Goal: Book appointment/travel/reservation

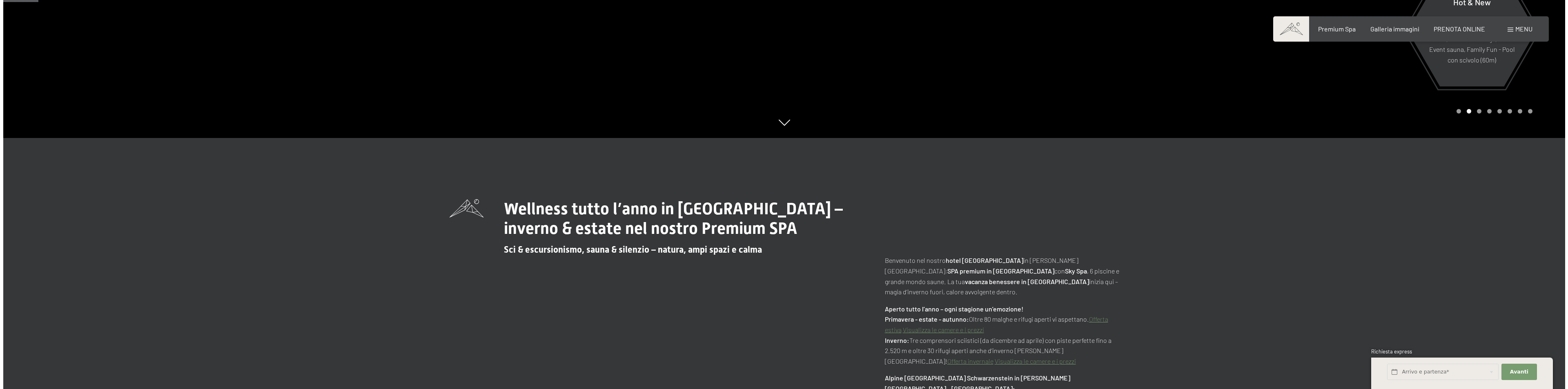
scroll to position [82, 0]
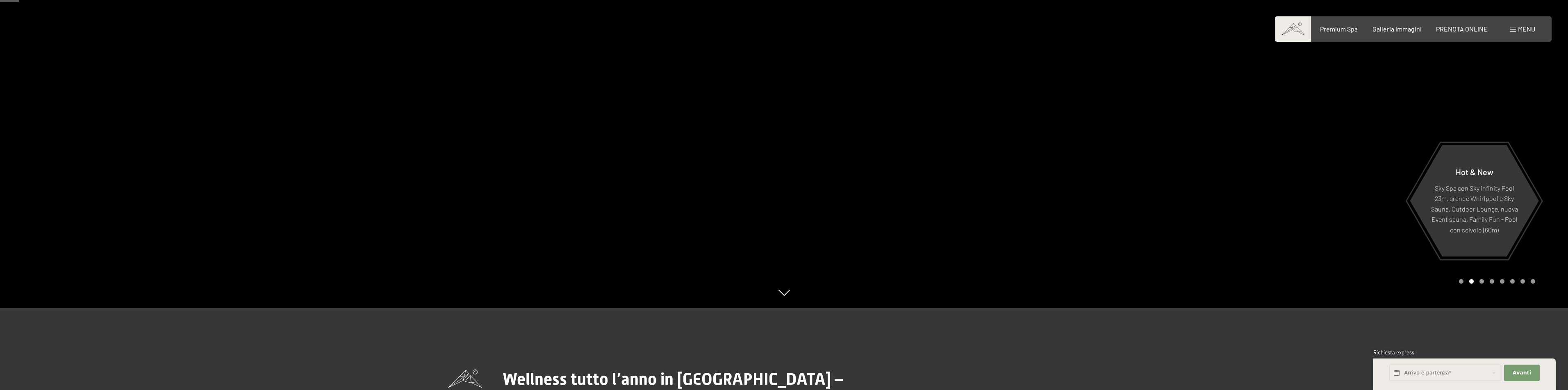
click at [1517, 28] on div "Menu" at bounding box center [1522, 29] width 25 height 9
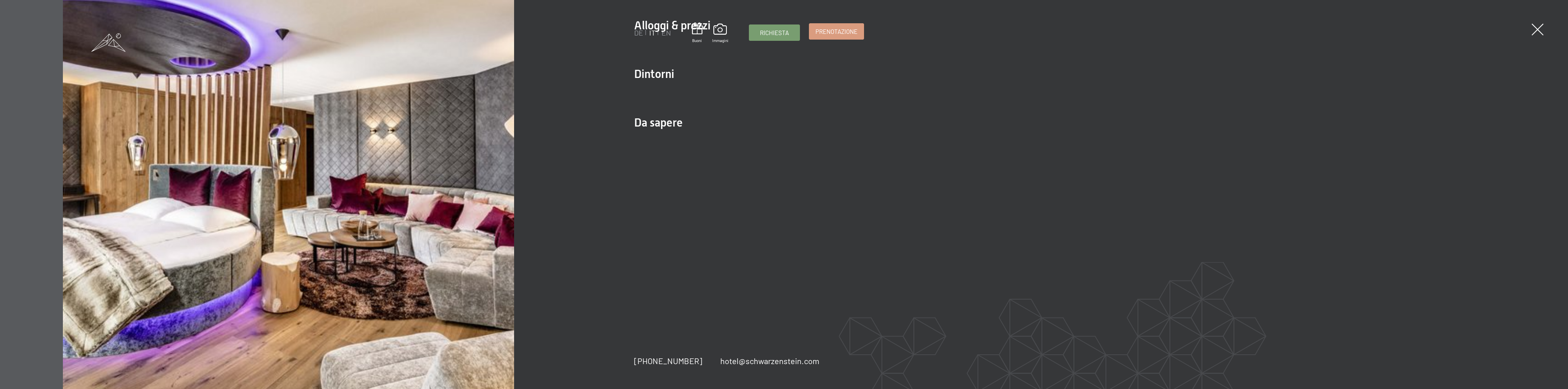
click at [848, 35] on span "Prenotazione" at bounding box center [836, 32] width 42 height 9
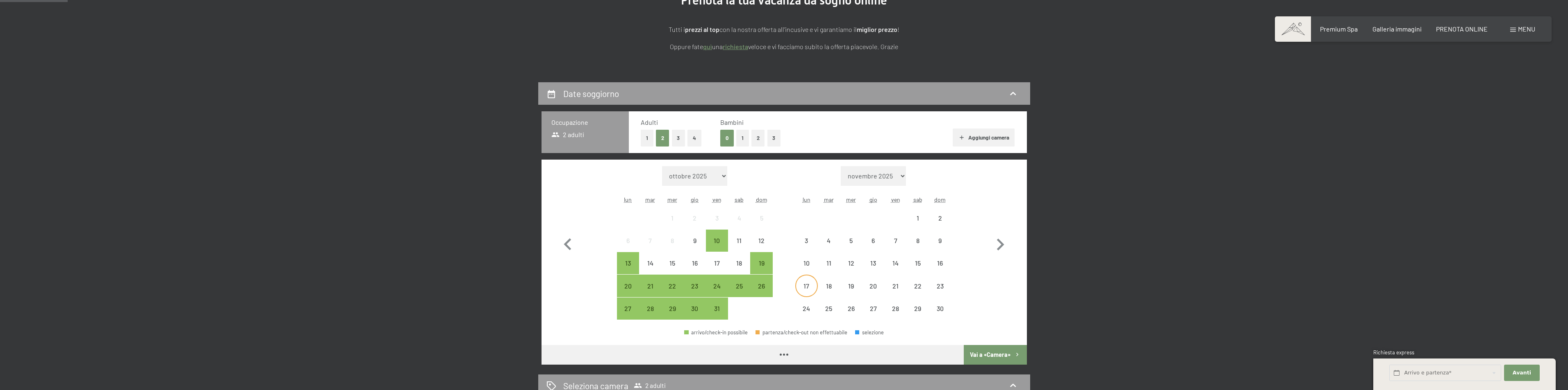
scroll to position [123, 0]
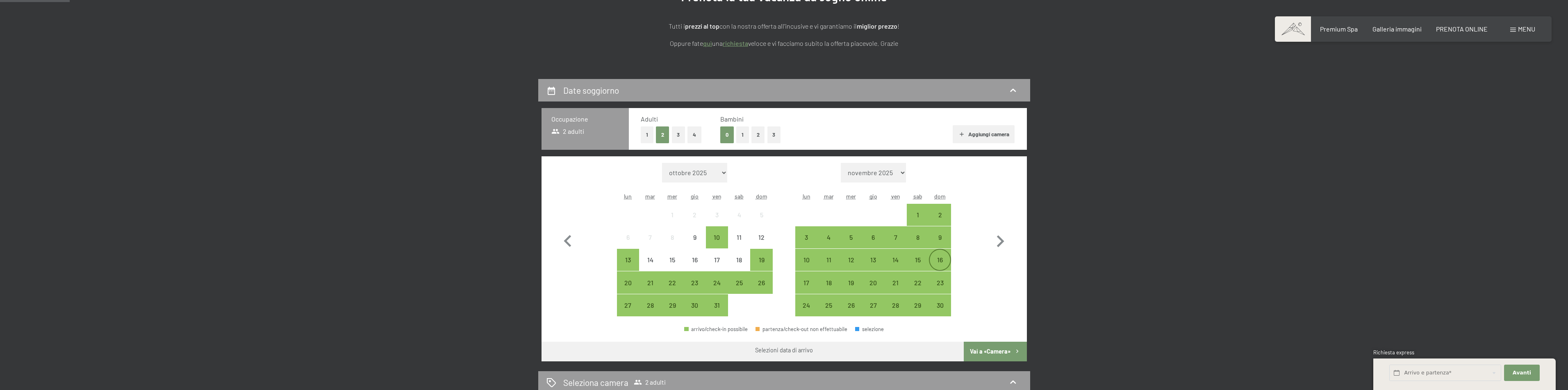
drag, startPoint x: 901, startPoint y: 262, endPoint x: 934, endPoint y: 254, distance: 34.0
click at [904, 260] on div "14" at bounding box center [895, 267] width 21 height 21
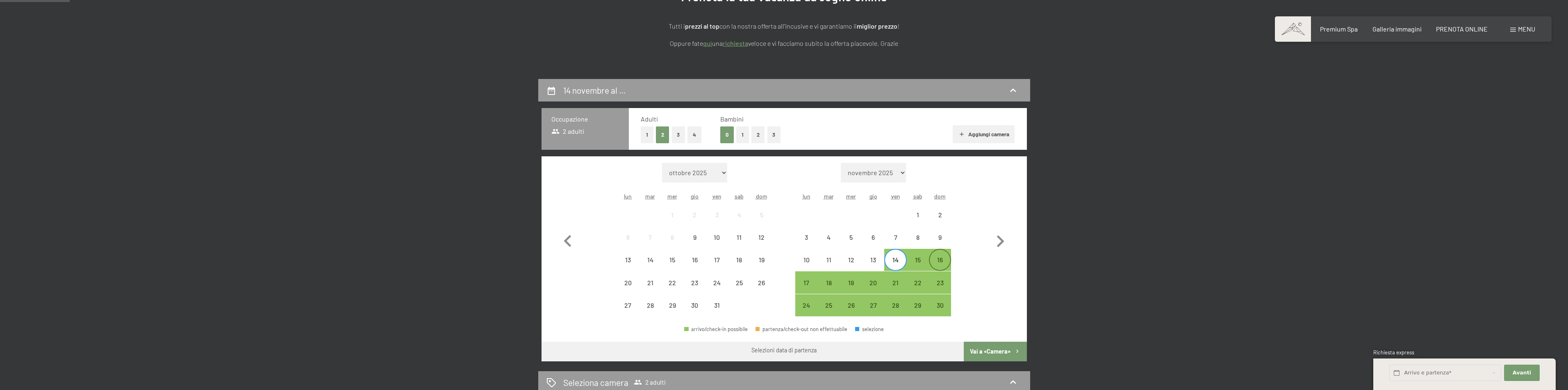
click at [940, 255] on div "16" at bounding box center [940, 260] width 21 height 21
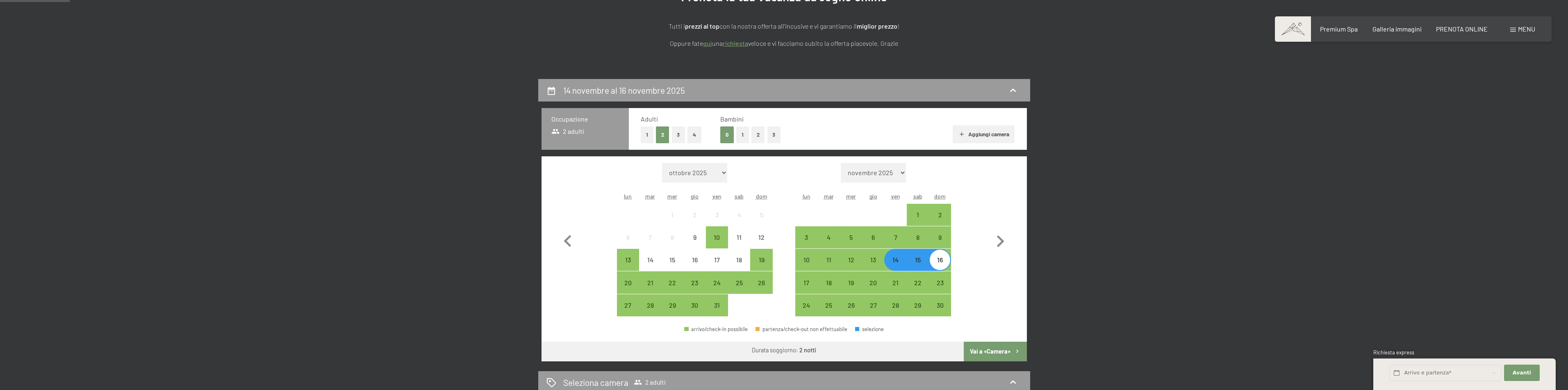
click at [774, 133] on button "3" at bounding box center [774, 135] width 13 height 17
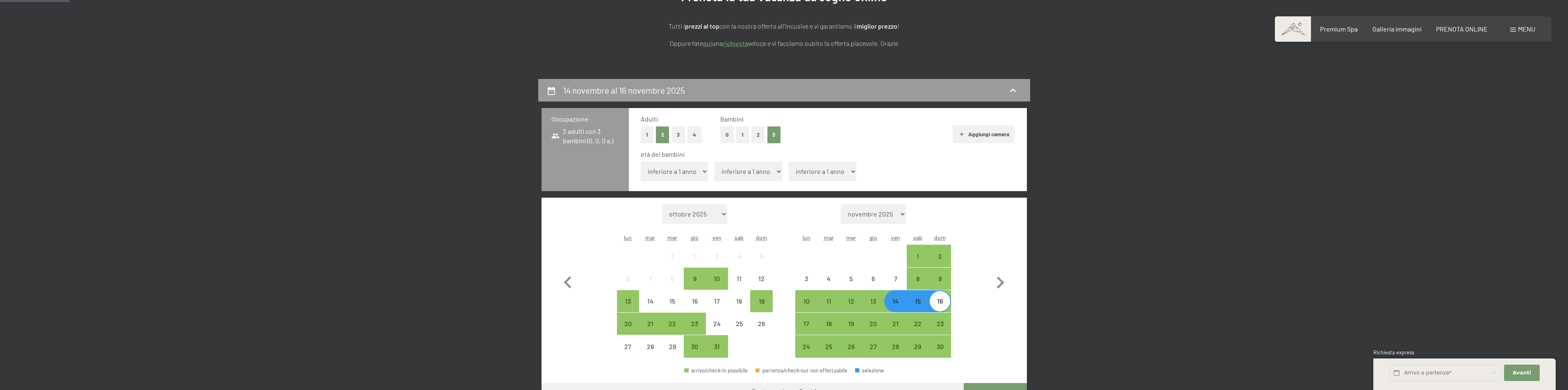
click at [680, 173] on select "inferiore a 1 anno 1 anno 2 anni 3 anni 4 anni 5 anni 6 anni 7 anni 8 anni 9 an…" at bounding box center [675, 172] width 68 height 20
select select "3"
click at [641, 162] on select "inferiore a 1 anno 1 anno 2 anni 3 anni 4 anni 5 anni 6 anni 7 anni 8 anni 9 an…" at bounding box center [675, 172] width 68 height 20
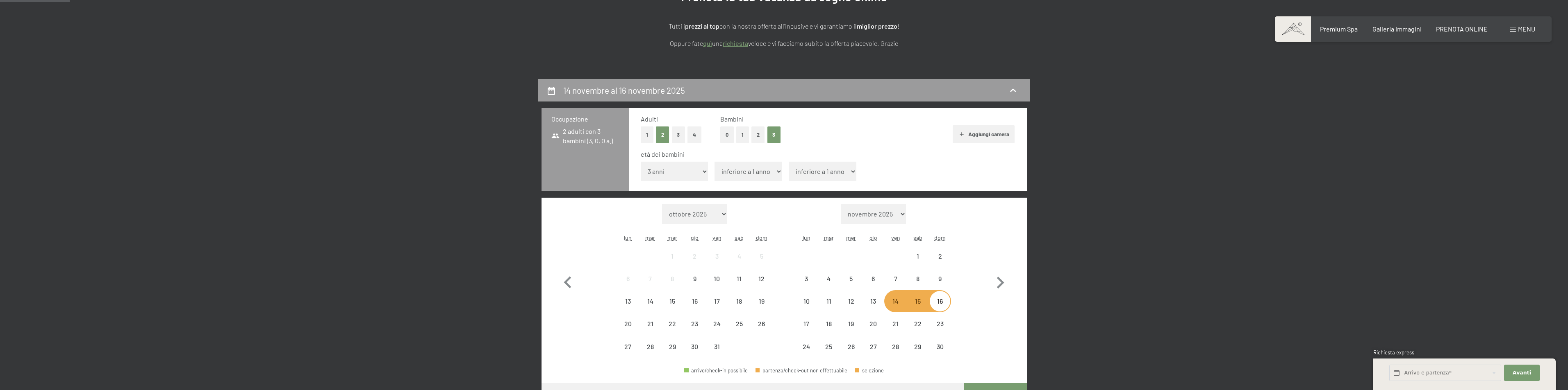
drag, startPoint x: 735, startPoint y: 174, endPoint x: 739, endPoint y: 172, distance: 4.5
click at [738, 172] on select "inferiore a 1 anno 1 anno 2 anni 3 anni 4 anni 5 anni 6 anni 7 anni 8 anni 9 an…" at bounding box center [748, 172] width 68 height 20
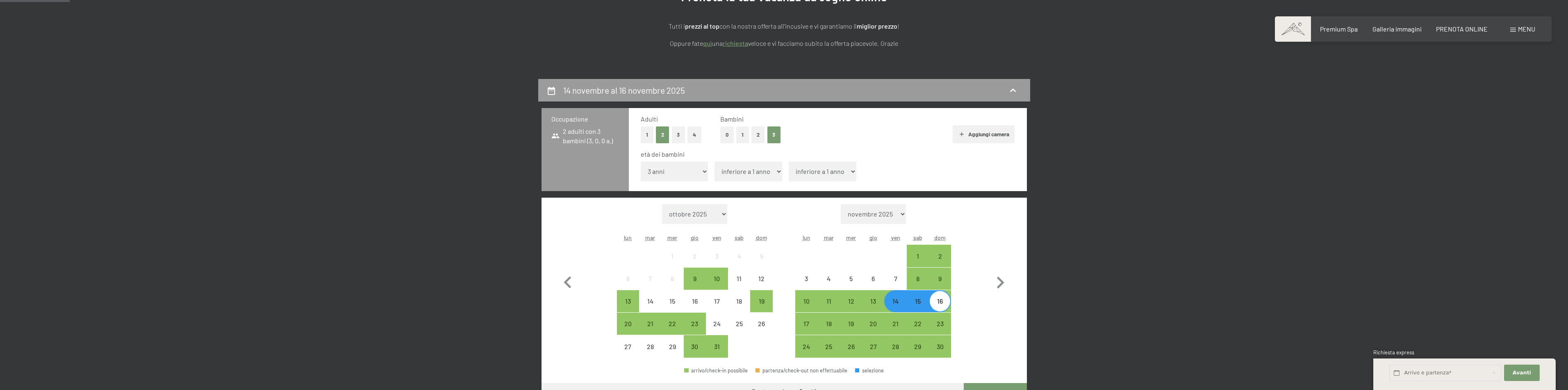
select select "9"
click at [714, 162] on select "inferiore a 1 anno 1 anno 2 anni 3 anni 4 anni 5 anni 6 anni 7 anni 8 anni 9 an…" at bounding box center [748, 172] width 68 height 20
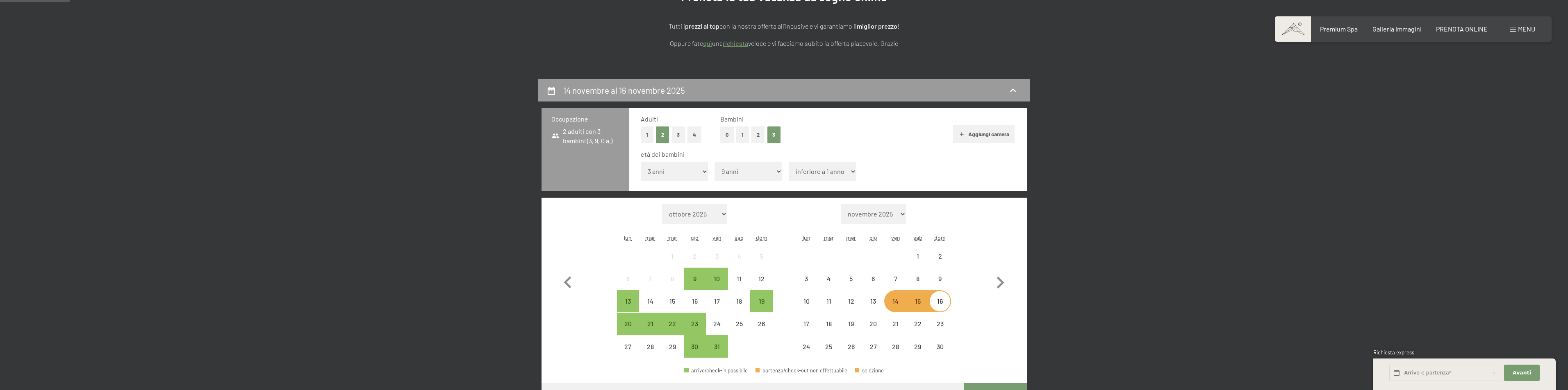
click at [801, 169] on select "inferiore a 1 anno 1 anno 2 anni 3 anni 4 anni 5 anni 6 anni 7 anni 8 anni 9 an…" at bounding box center [822, 172] width 68 height 20
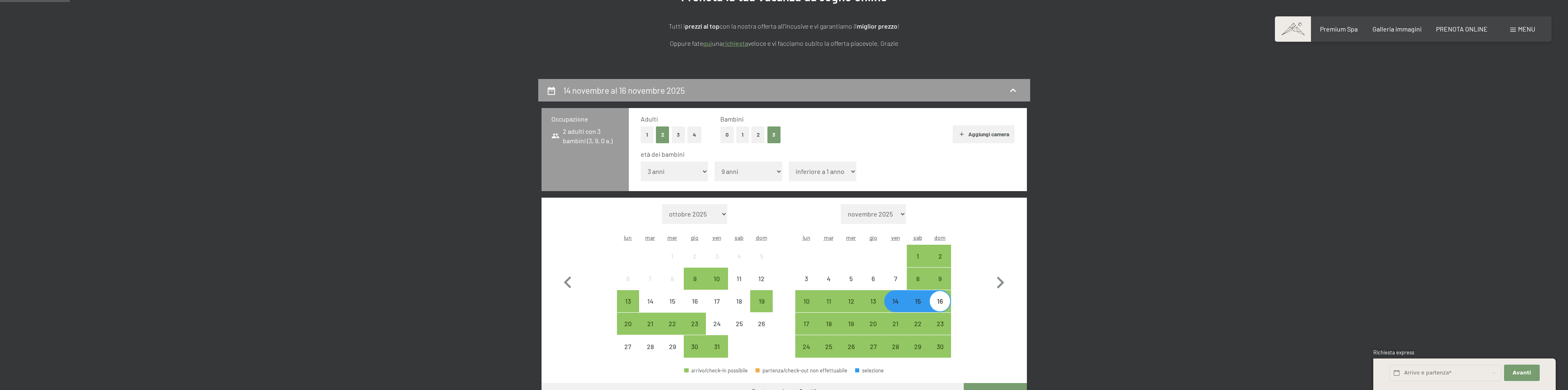
select select "12"
click at [789, 162] on select "inferiore a 1 anno 1 anno 2 anni 3 anni 4 anni 5 anni 6 anni 7 anni 8 anni 9 an…" at bounding box center [822, 172] width 68 height 20
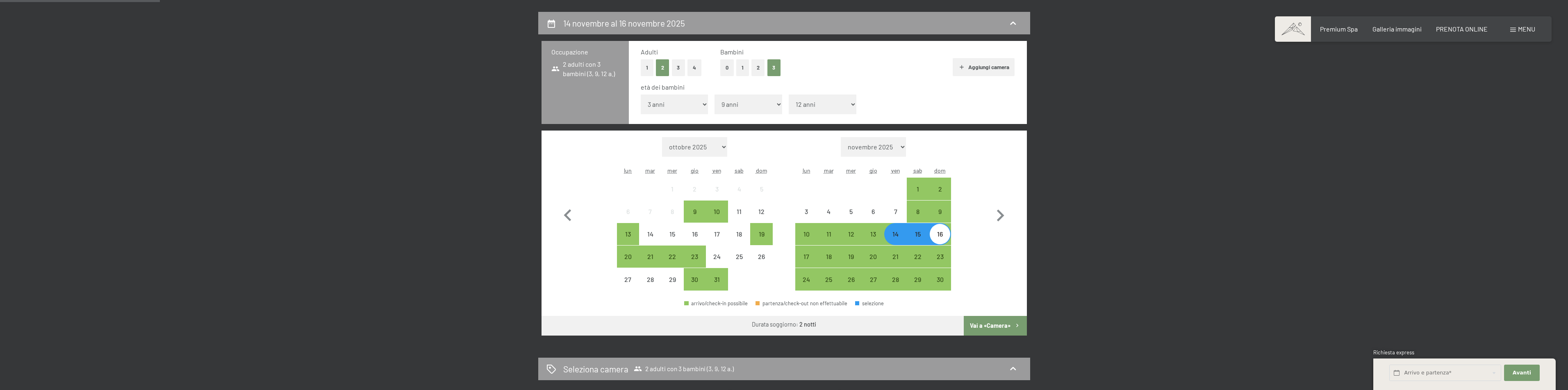
scroll to position [204, 0]
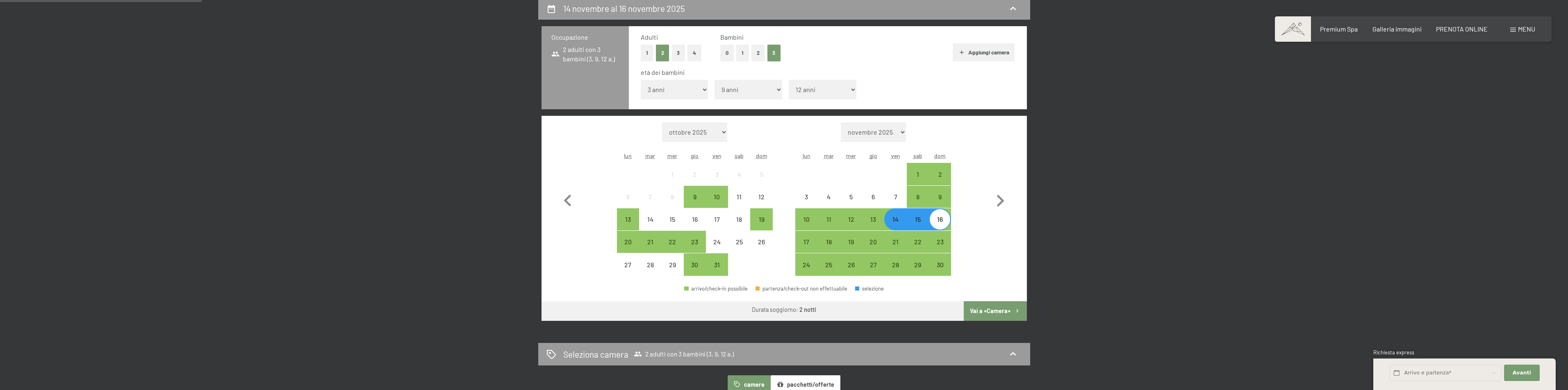
click at [981, 308] on button "Vai a «Camera»" at bounding box center [995, 311] width 63 height 20
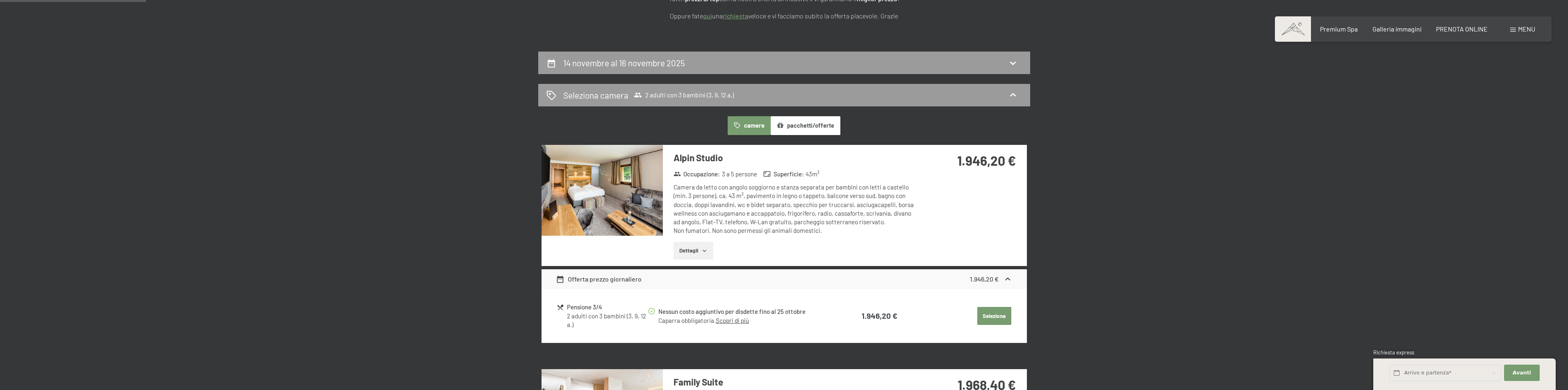
scroll to position [120, 0]
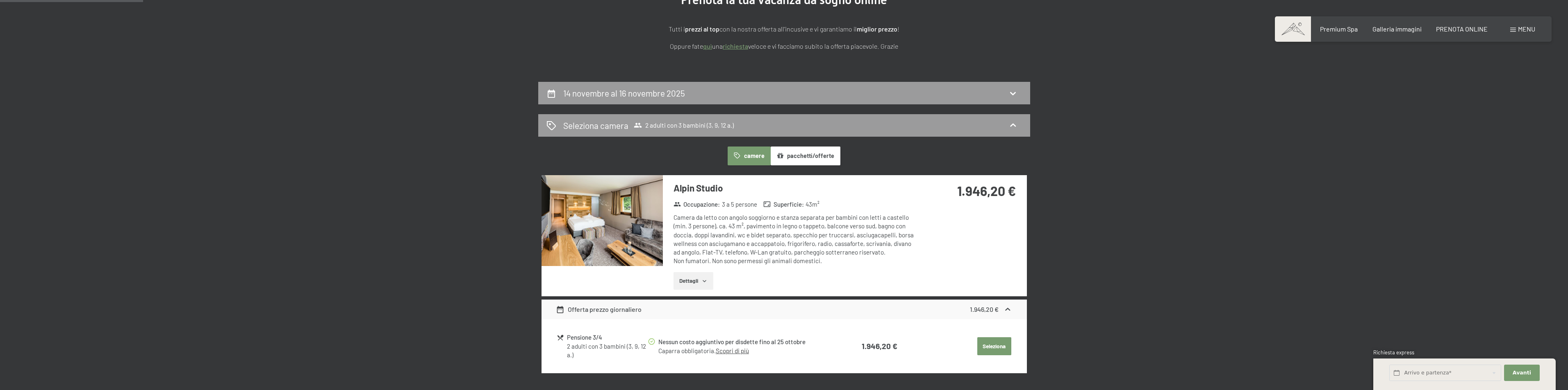
click at [639, 224] on img at bounding box center [602, 220] width 122 height 91
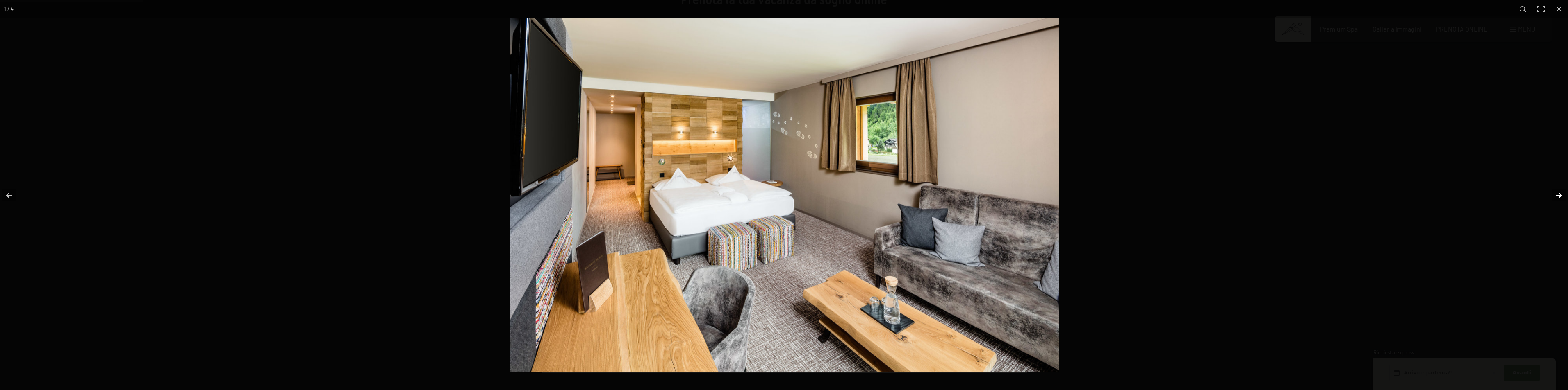
click at [1556, 194] on button "button" at bounding box center [1553, 195] width 29 height 41
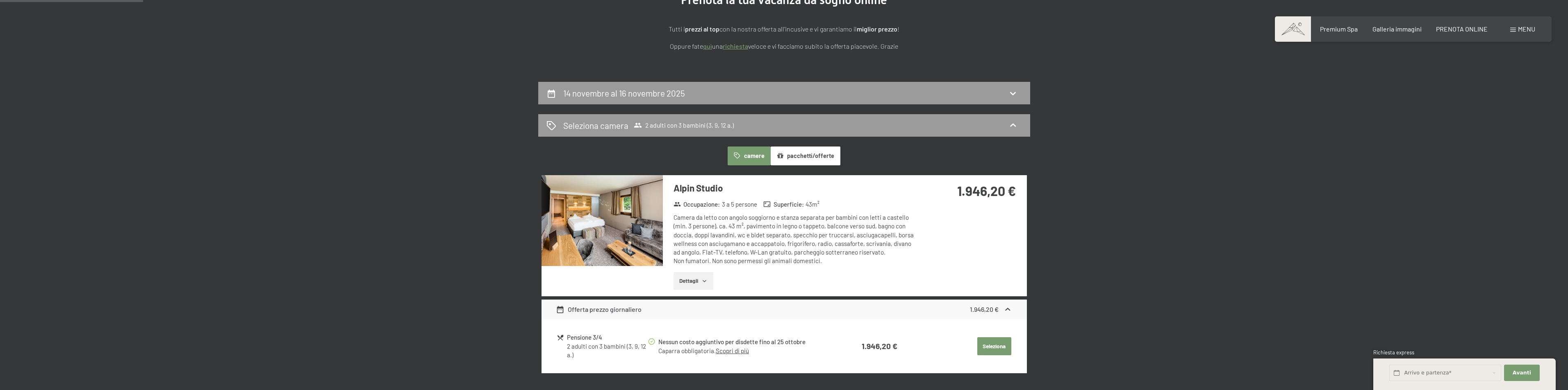
click at [0, 0] on button "button" at bounding box center [0, 0] width 0 height 0
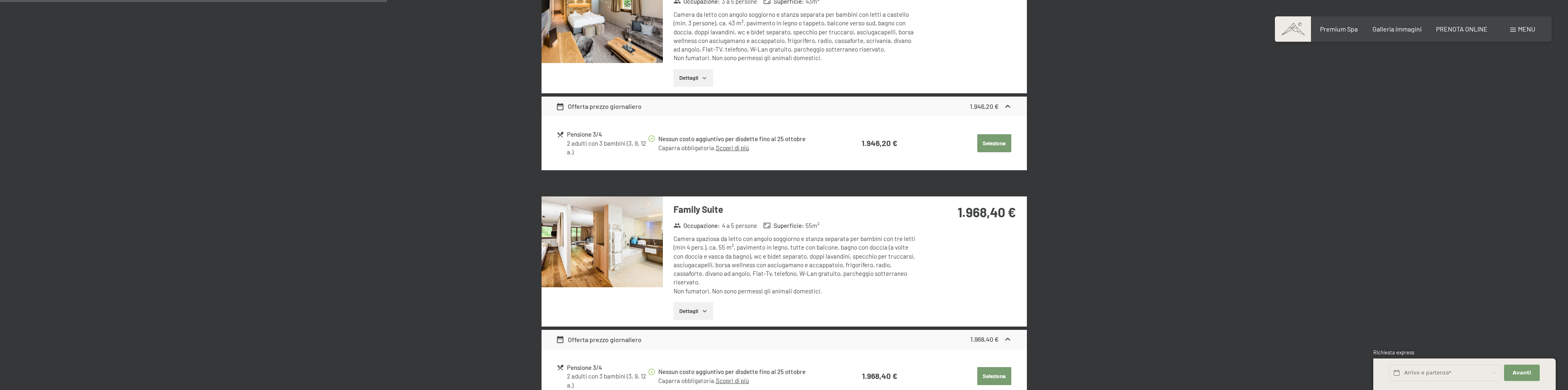
scroll to position [325, 0]
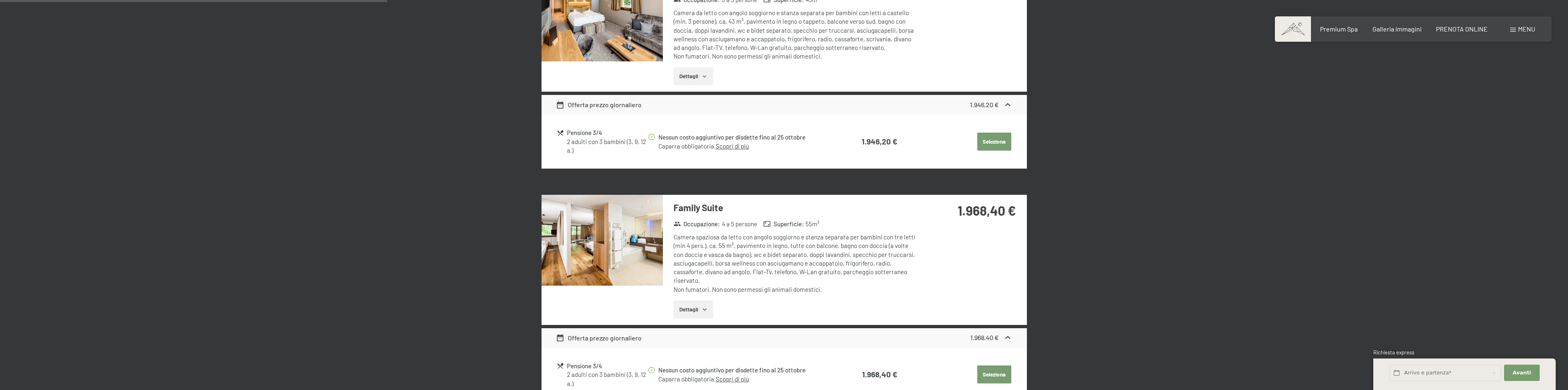
click at [572, 241] on img at bounding box center [602, 240] width 122 height 91
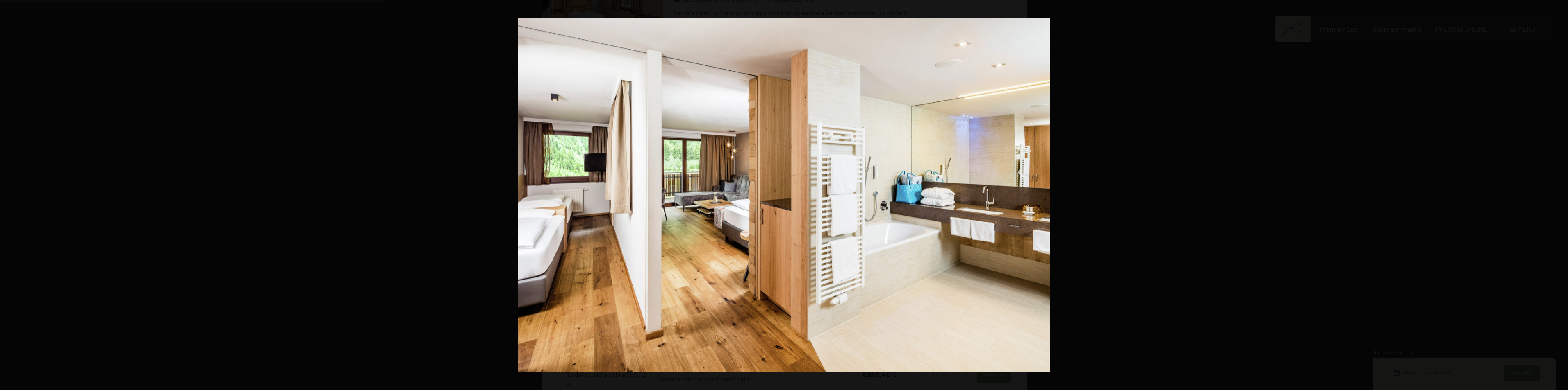
click at [1560, 196] on button "button" at bounding box center [1553, 195] width 29 height 41
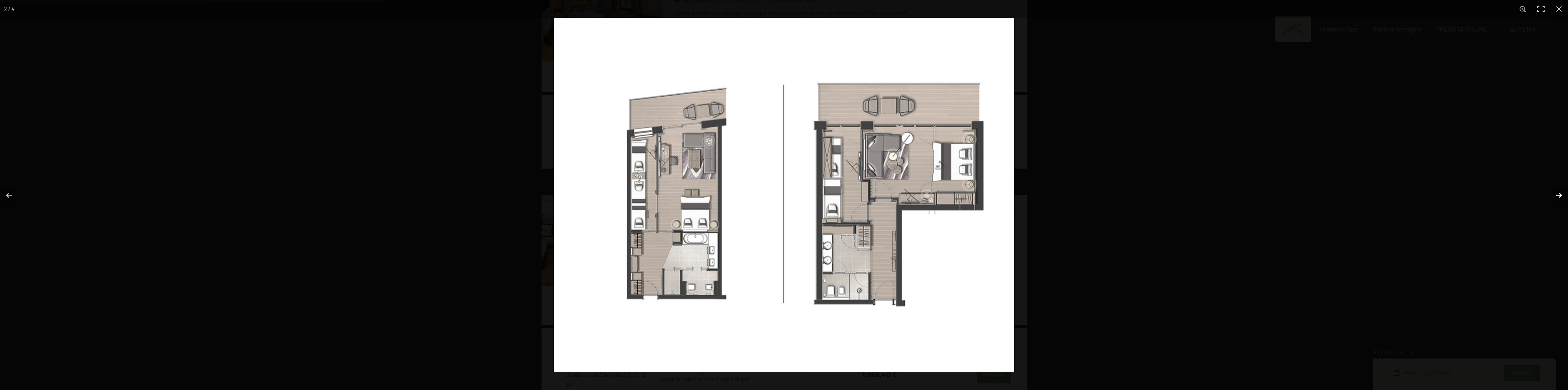
click at [1559, 196] on button "button" at bounding box center [1553, 195] width 29 height 41
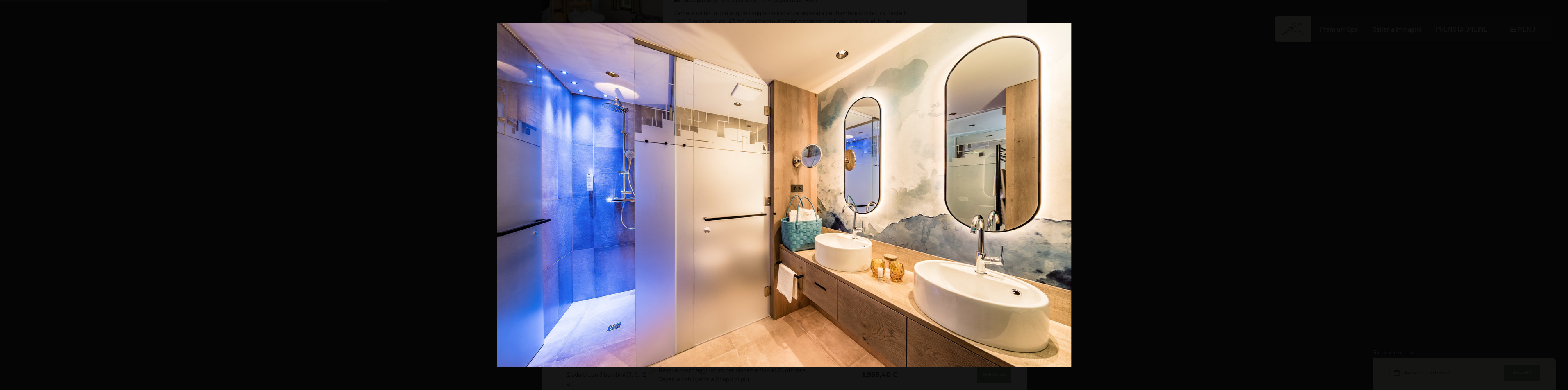
click at [1559, 196] on button "button" at bounding box center [1553, 195] width 29 height 41
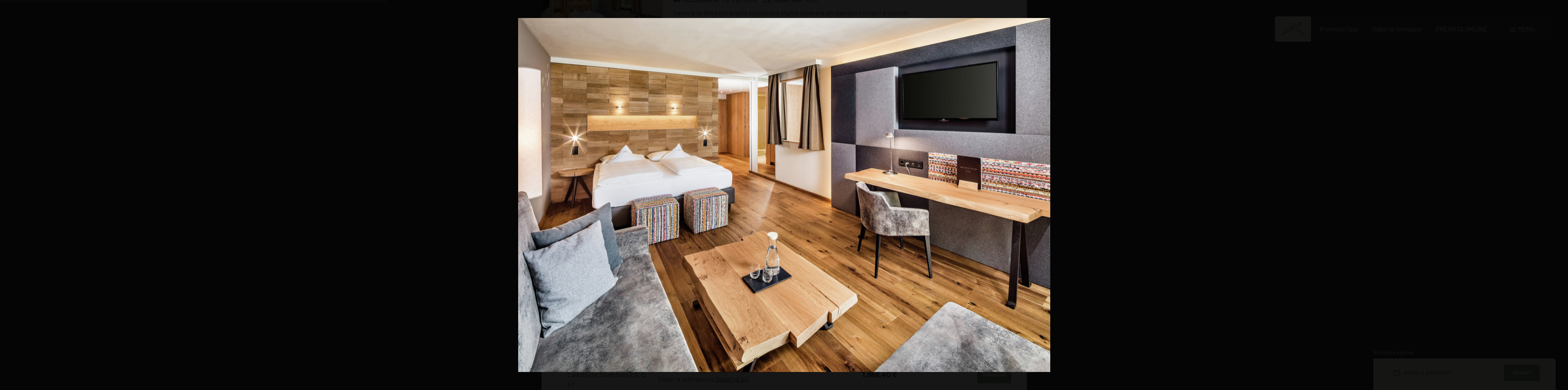
click at [1559, 196] on button "button" at bounding box center [1553, 195] width 29 height 41
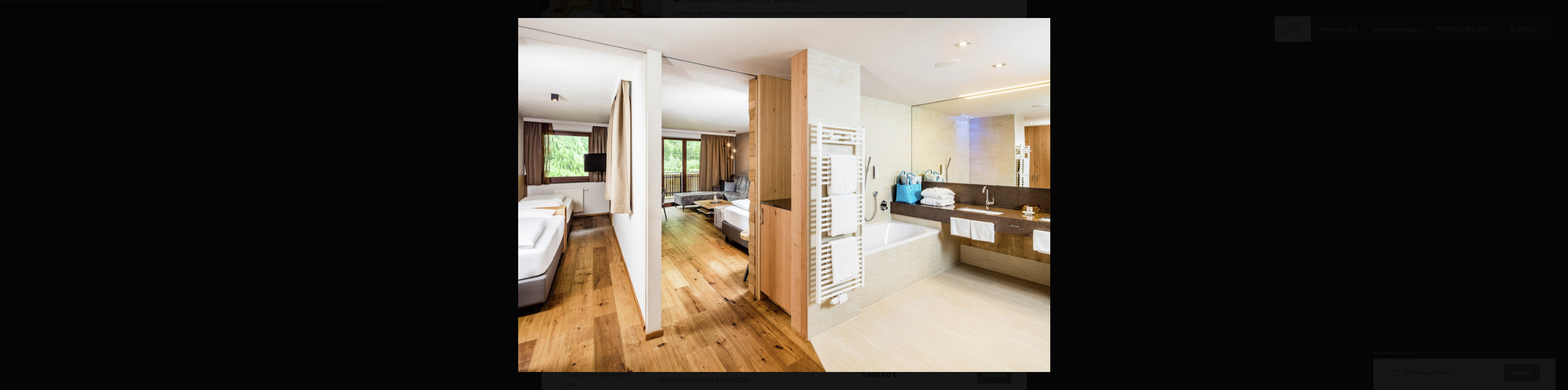
click at [1559, 196] on button "button" at bounding box center [1553, 195] width 29 height 41
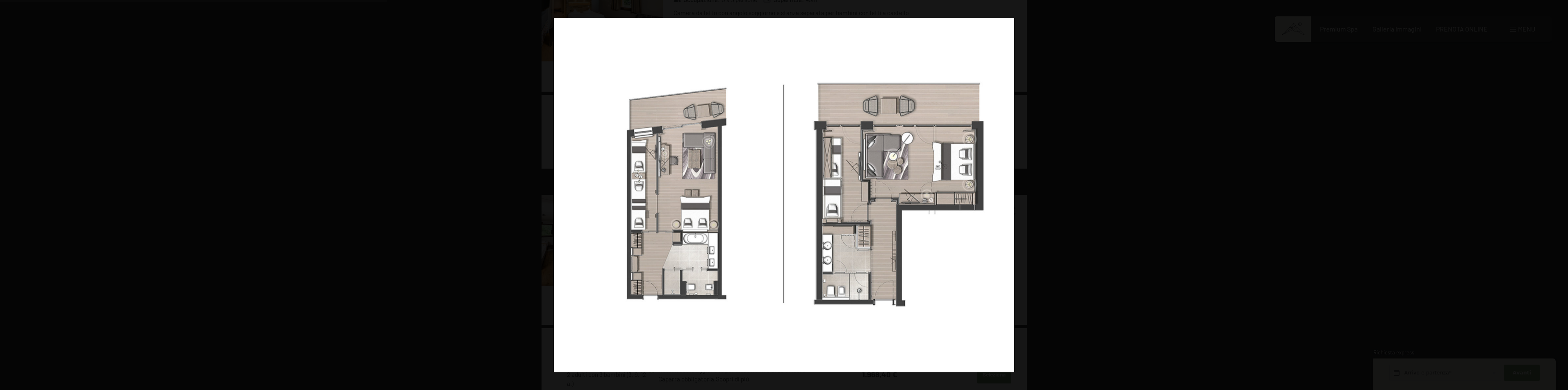
click at [1559, 196] on button "button" at bounding box center [1553, 195] width 29 height 41
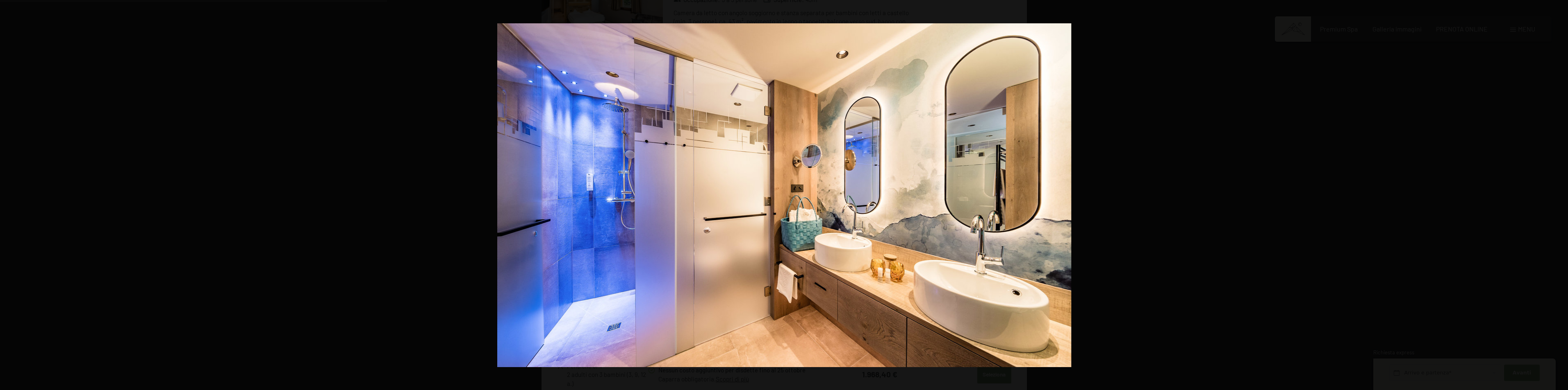
click at [1559, 196] on button "button" at bounding box center [1553, 195] width 29 height 41
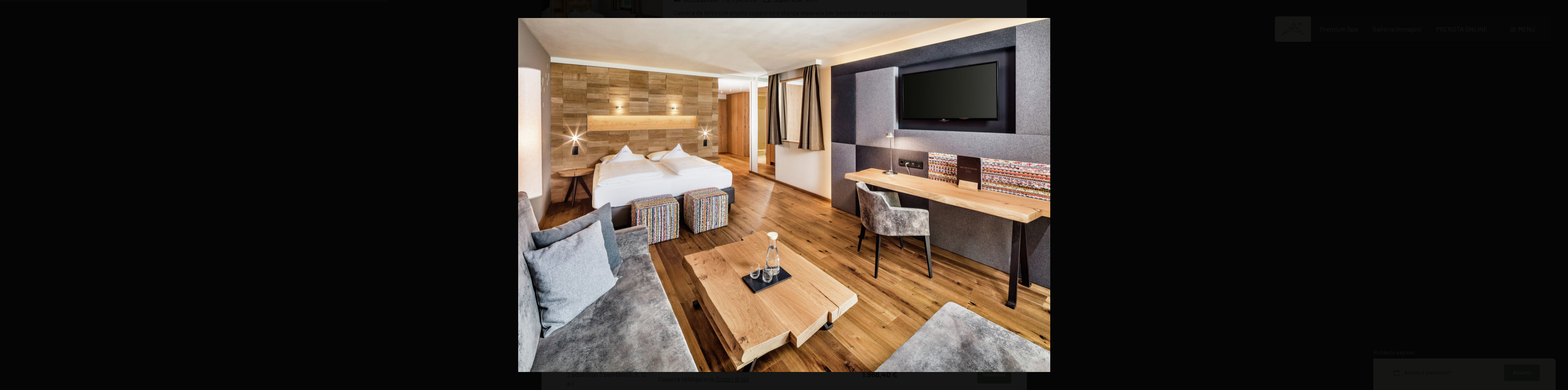
click at [1559, 196] on button "button" at bounding box center [1553, 195] width 29 height 41
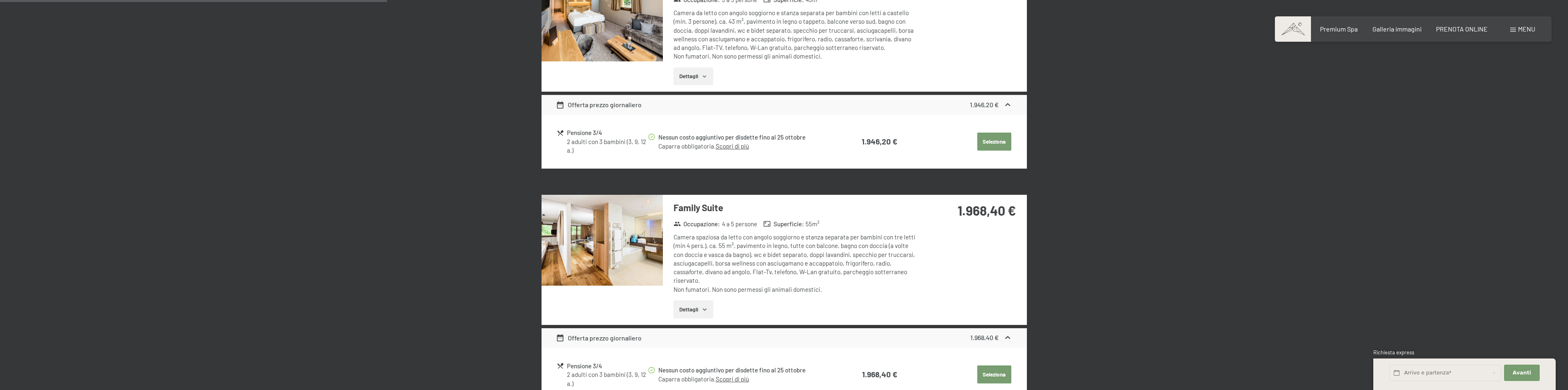
click at [0, 0] on button "button" at bounding box center [0, 0] width 0 height 0
click at [695, 309] on button "Dettagli" at bounding box center [693, 309] width 40 height 18
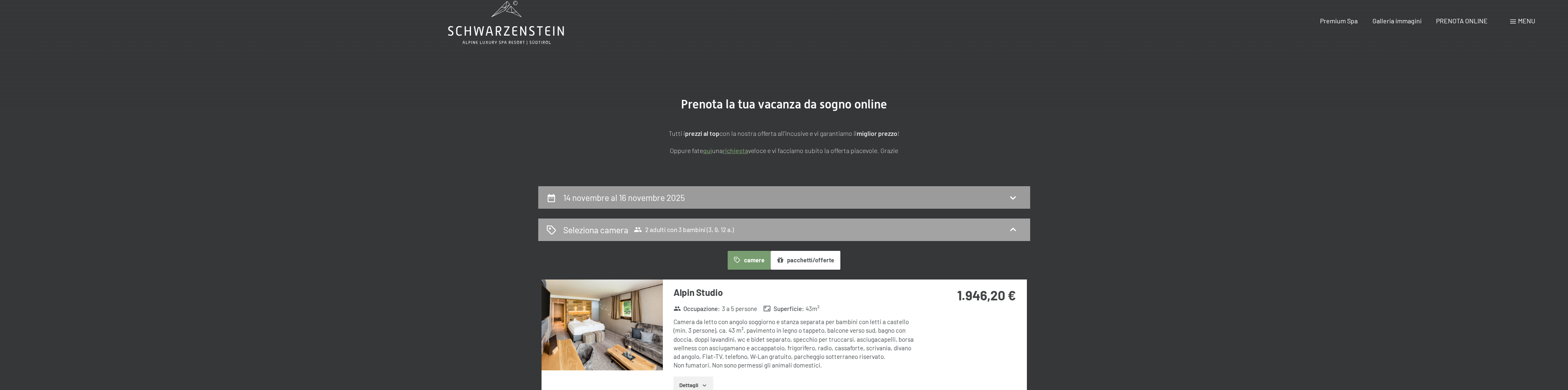
scroll to position [0, 0]
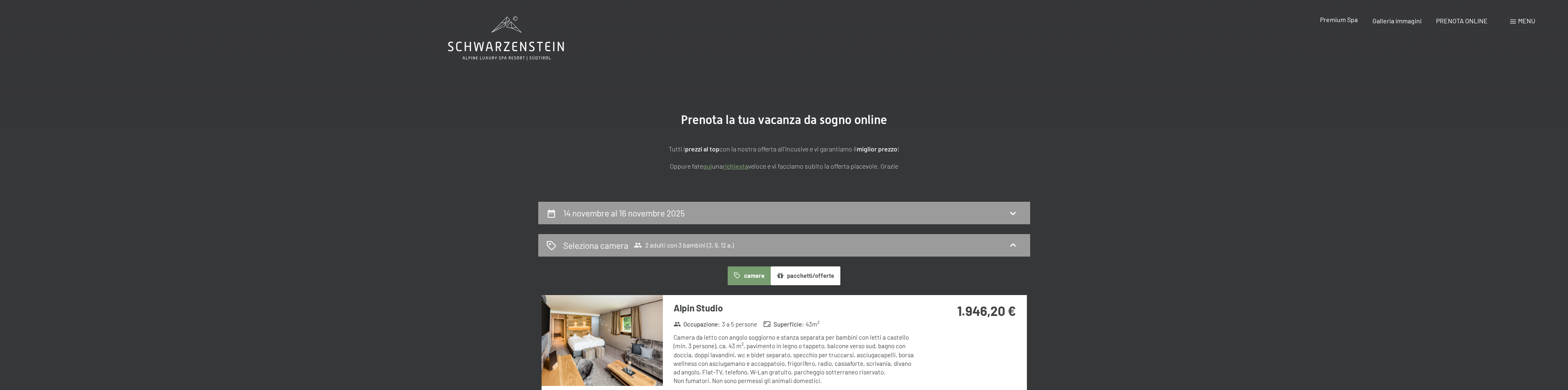
click at [1341, 23] on span "Premium Spa" at bounding box center [1339, 19] width 38 height 8
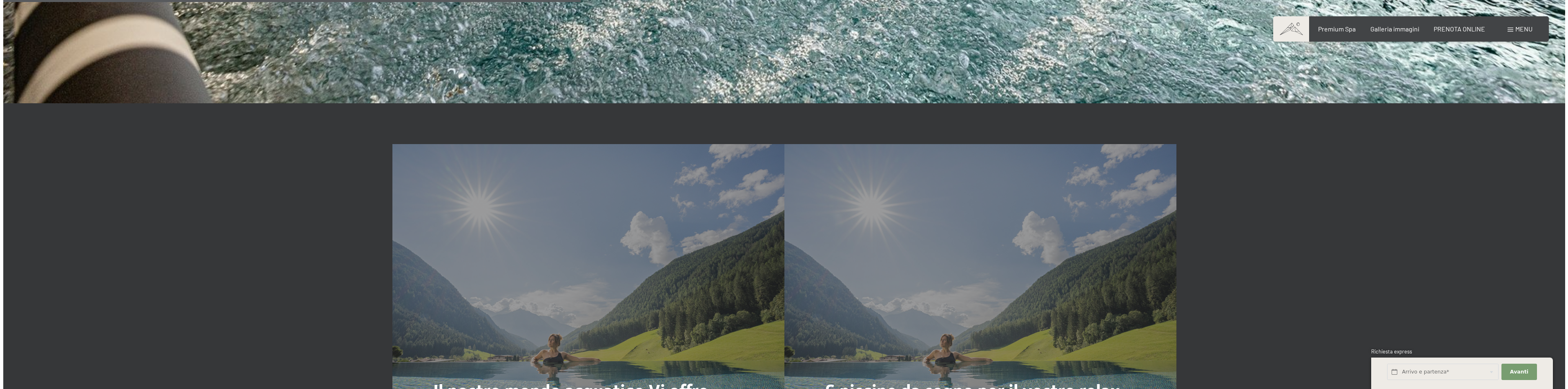
scroll to position [3022, 0]
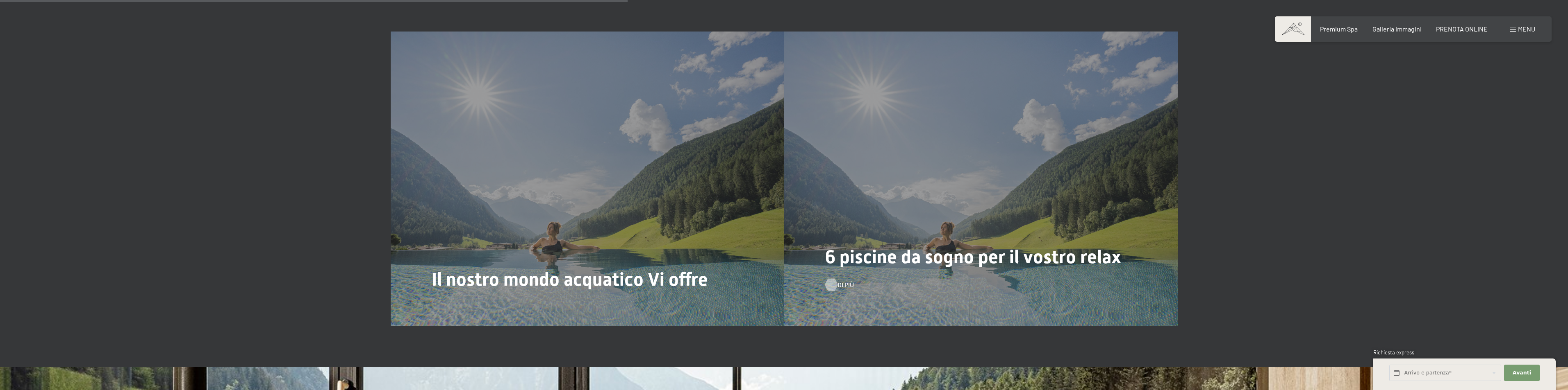
click at [830, 278] on div at bounding box center [830, 284] width 7 height 12
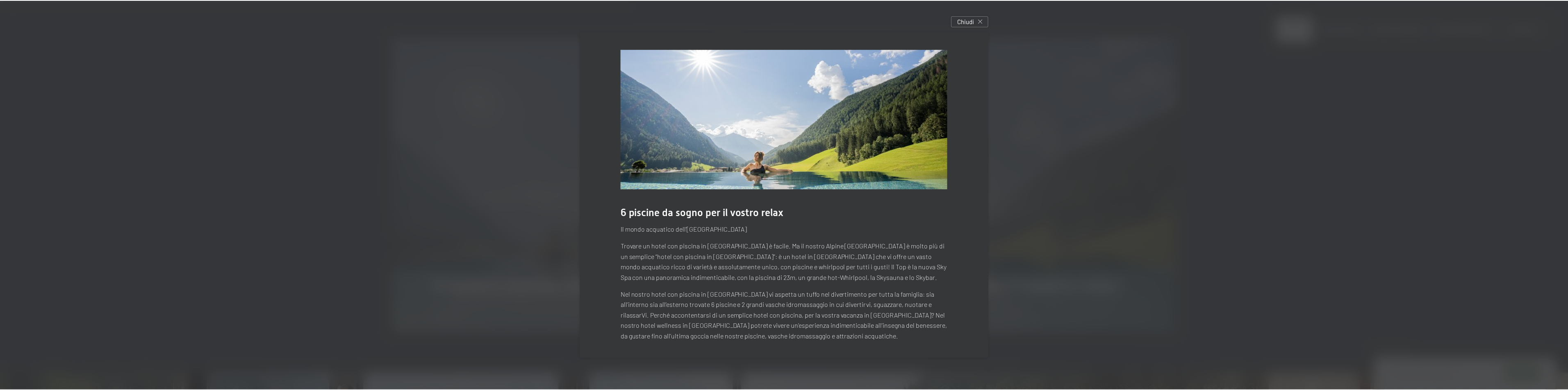
scroll to position [0, 0]
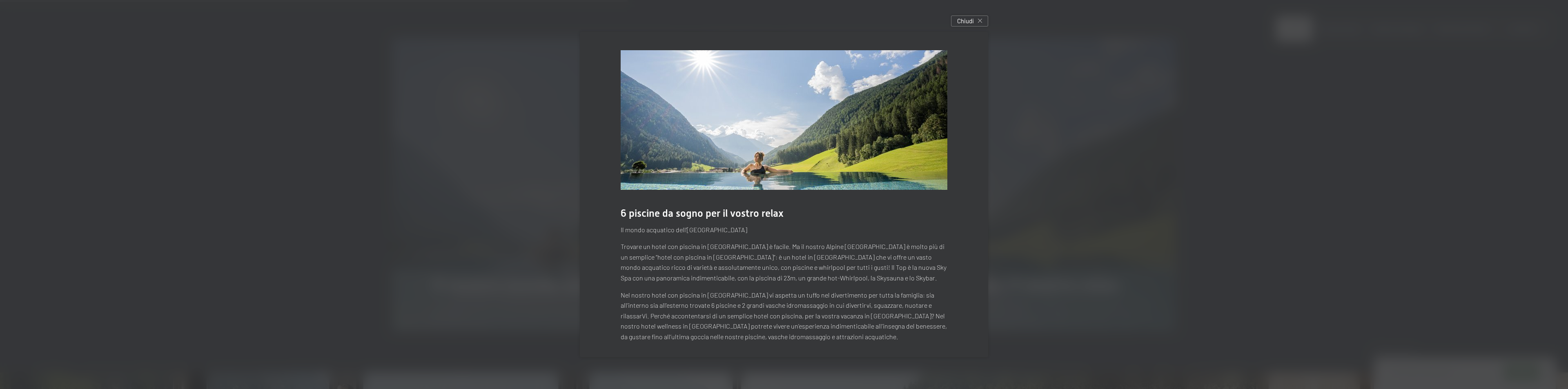
click at [909, 118] on img at bounding box center [784, 120] width 327 height 139
click at [985, 16] on div "Chiudi" at bounding box center [969, 21] width 37 height 11
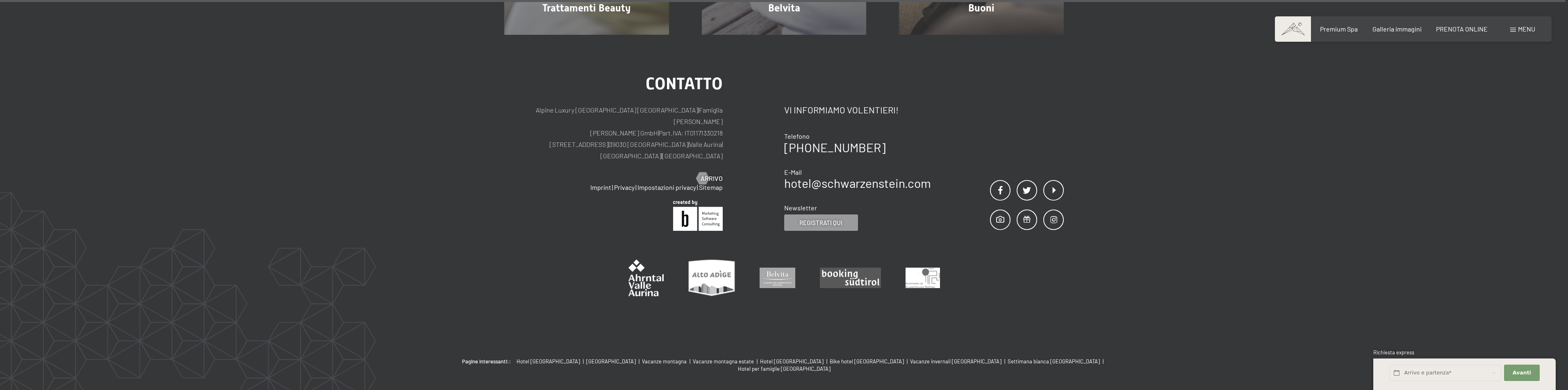
scroll to position [6685, 0]
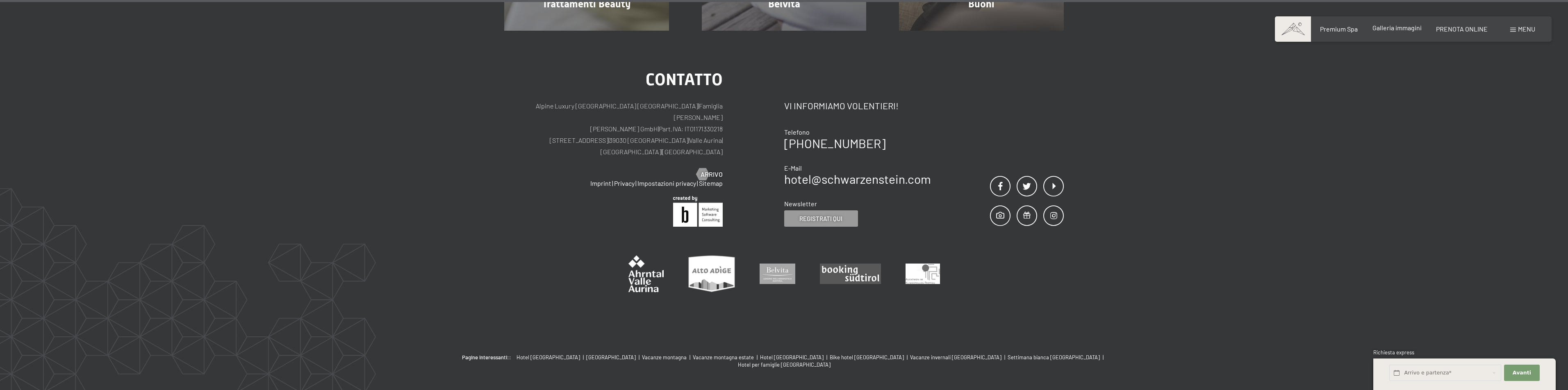
click at [1404, 27] on span "Galleria immagini" at bounding box center [1397, 27] width 49 height 8
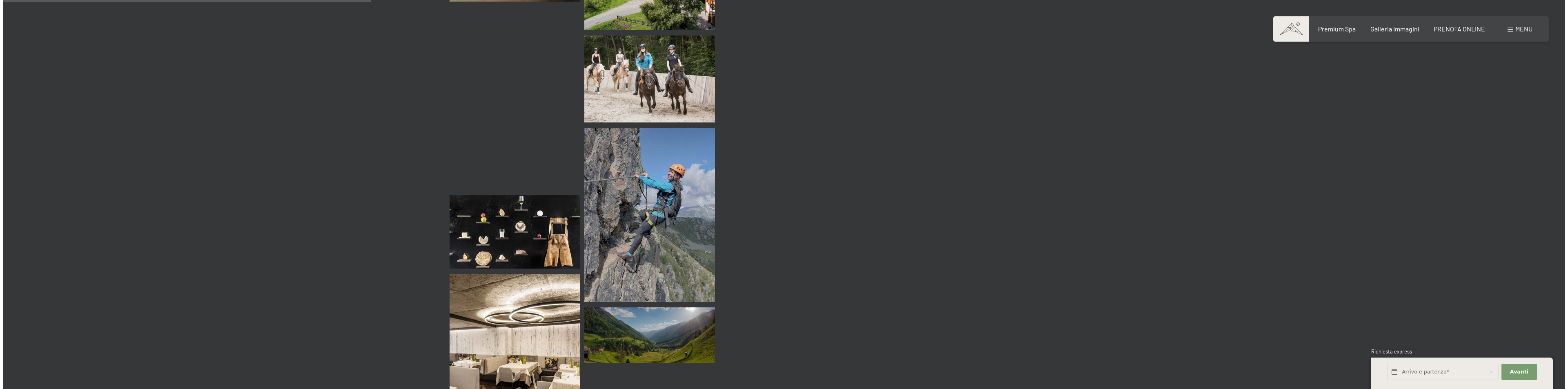
scroll to position [2450, 0]
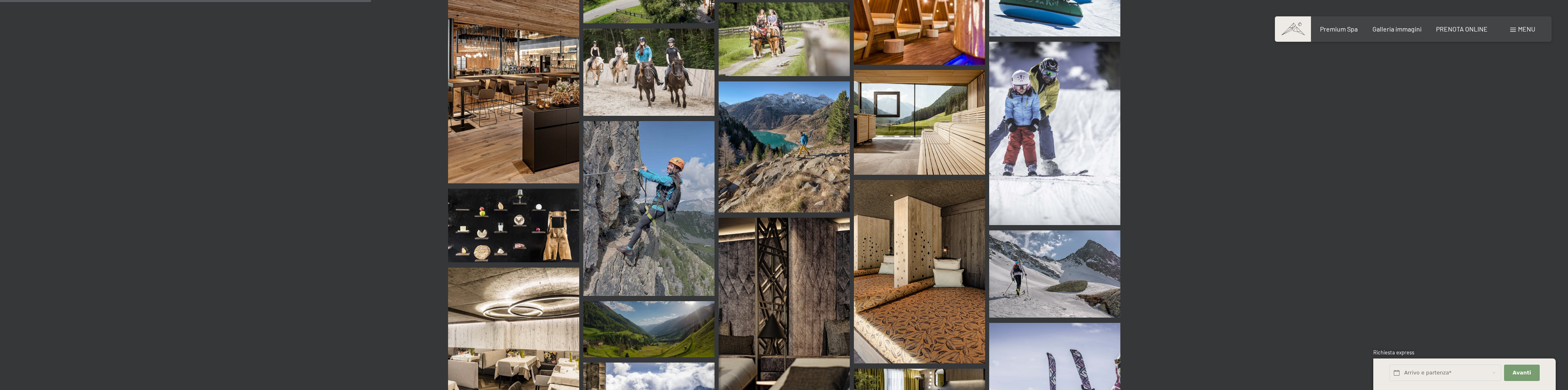
click at [1515, 29] on span at bounding box center [1512, 30] width 5 height 4
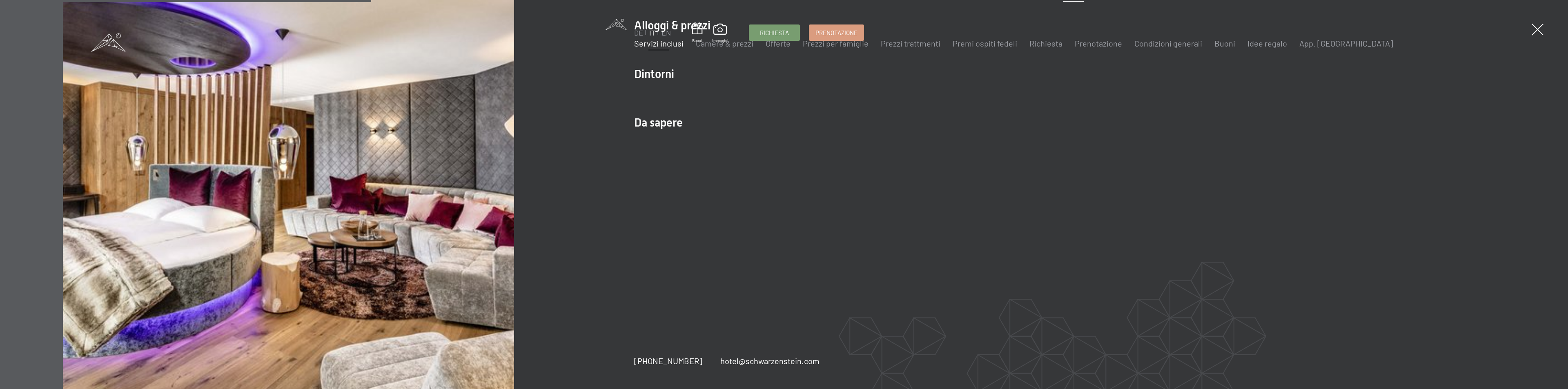
click at [662, 43] on link "Servizi inclusi" at bounding box center [659, 43] width 49 height 10
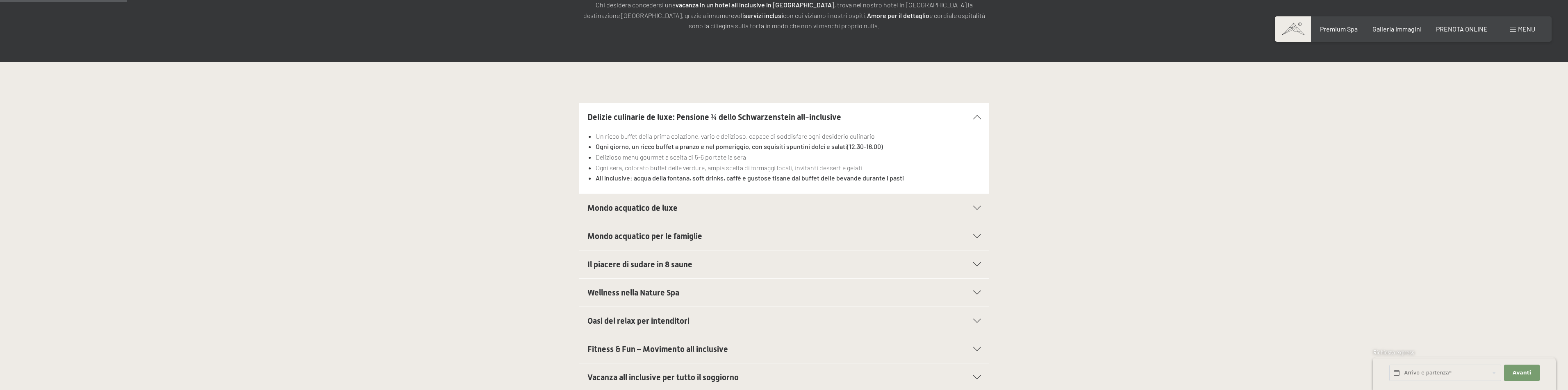
click at [977, 208] on icon at bounding box center [977, 208] width 8 height 4
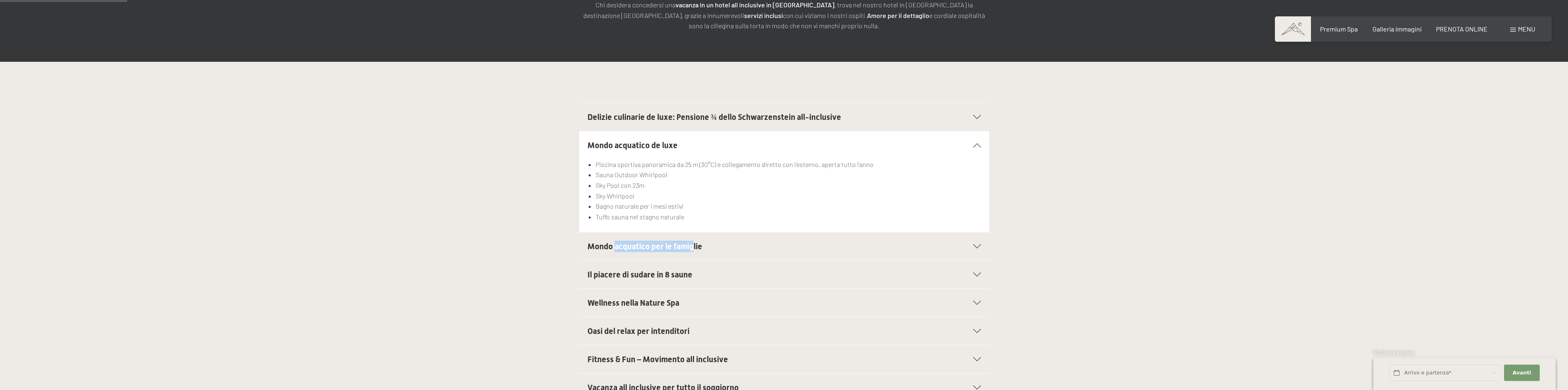
drag, startPoint x: 622, startPoint y: 245, endPoint x: 699, endPoint y: 247, distance: 77.0
click at [699, 247] on h2 "Mondo acquatico per le famiglie" at bounding box center [764, 246] width 354 height 12
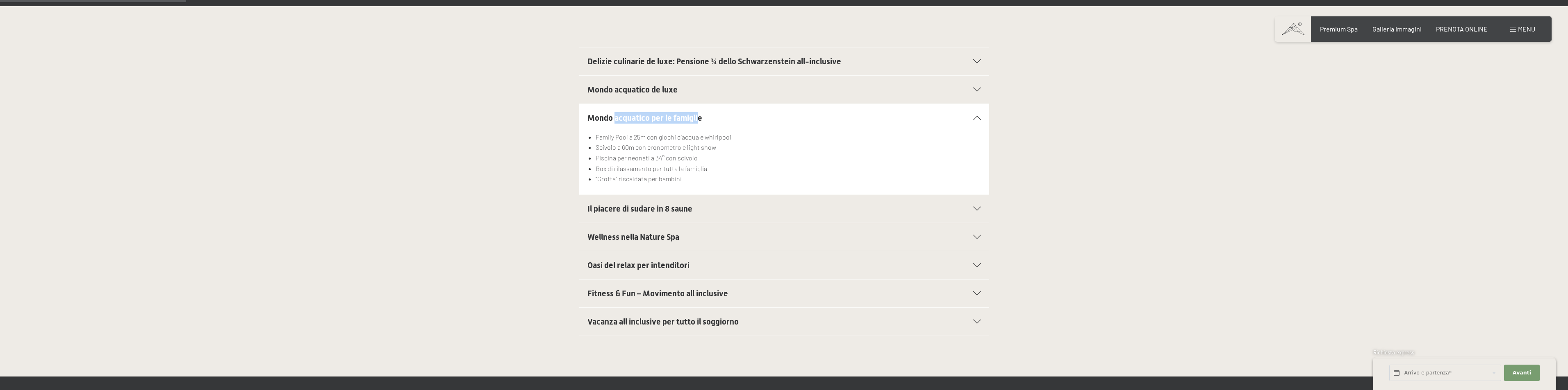
scroll to position [245, 0]
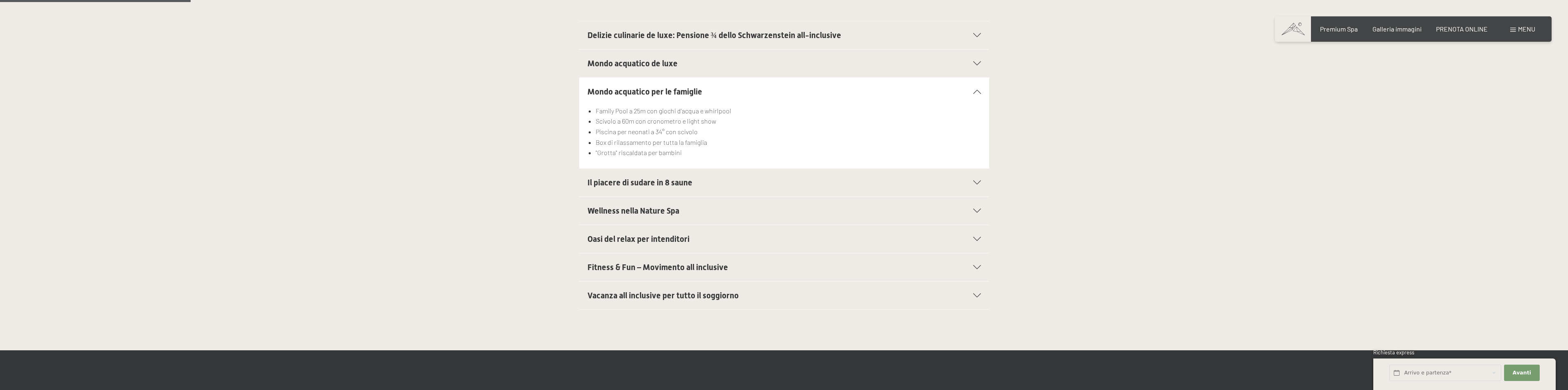
click at [730, 34] on span "Delizie culinarie de luxe: Pensione ¾ dello Schwarzenstein all-inclusive" at bounding box center [714, 35] width 254 height 10
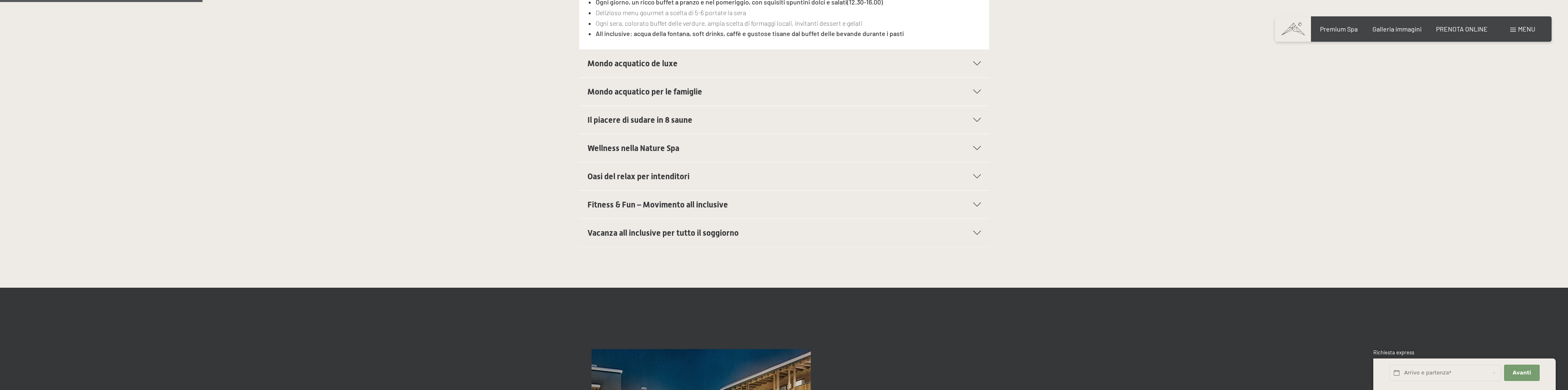
scroll to position [328, 0]
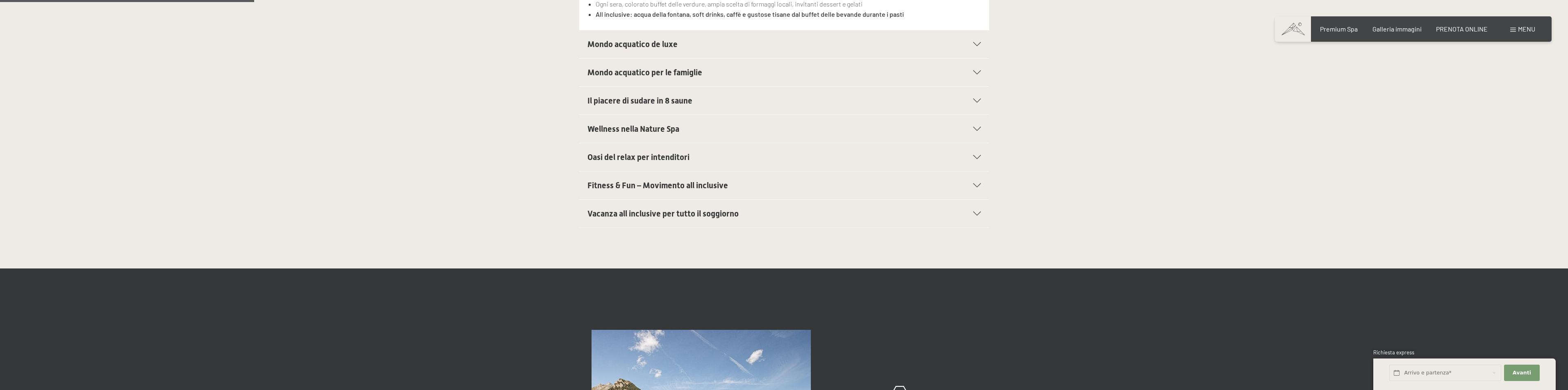
click at [689, 186] on span "Fitness & Fun – Movimento all inclusive" at bounding box center [658, 186] width 141 height 10
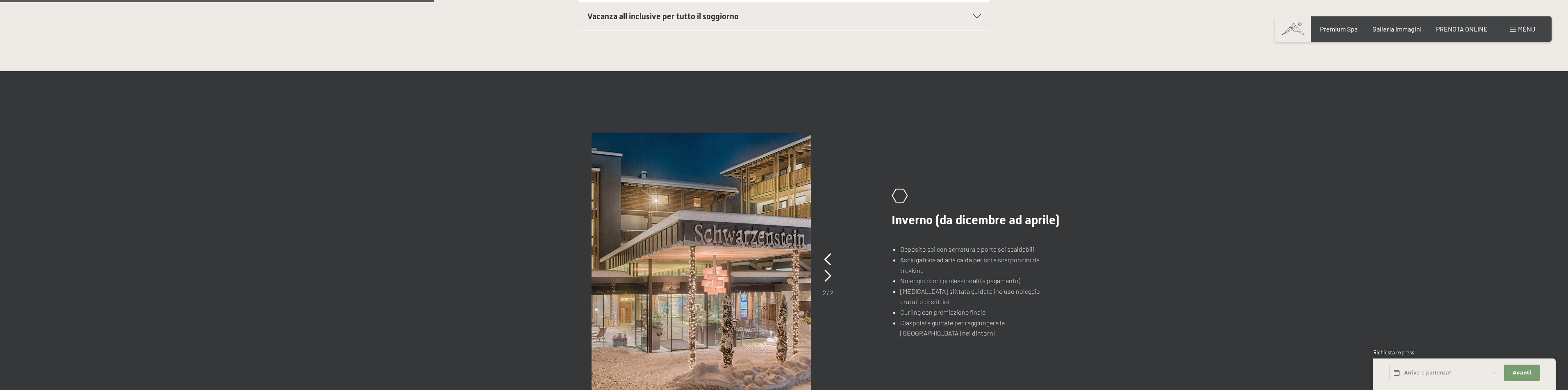
scroll to position [573, 0]
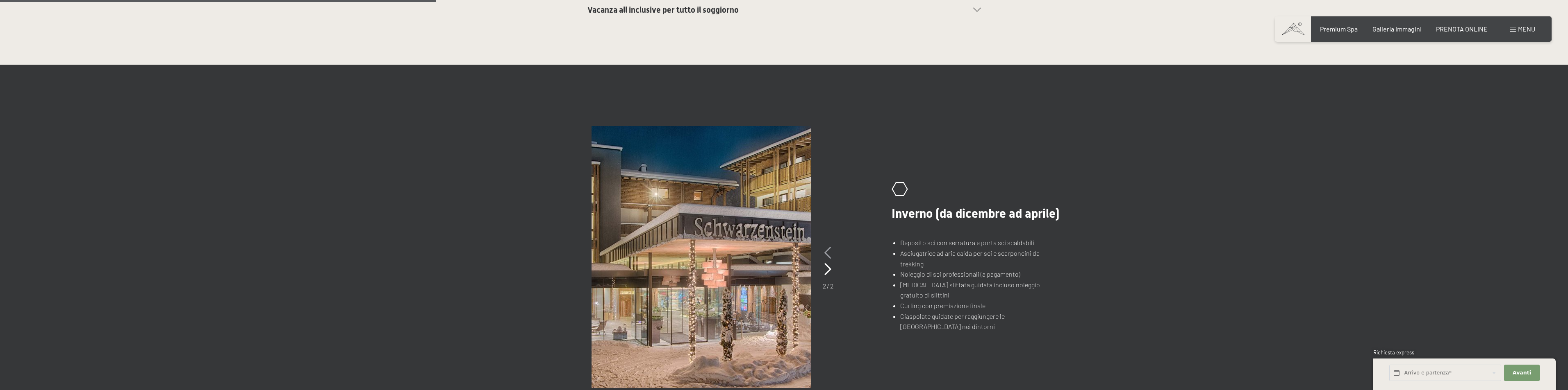
click at [825, 253] on icon at bounding box center [827, 253] width 7 height 12
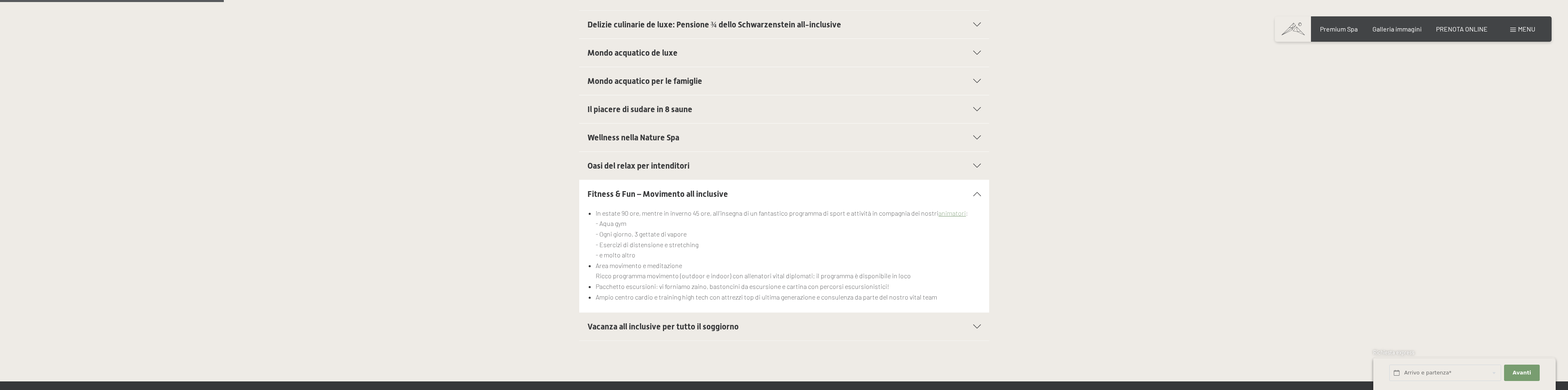
scroll to position [245, 0]
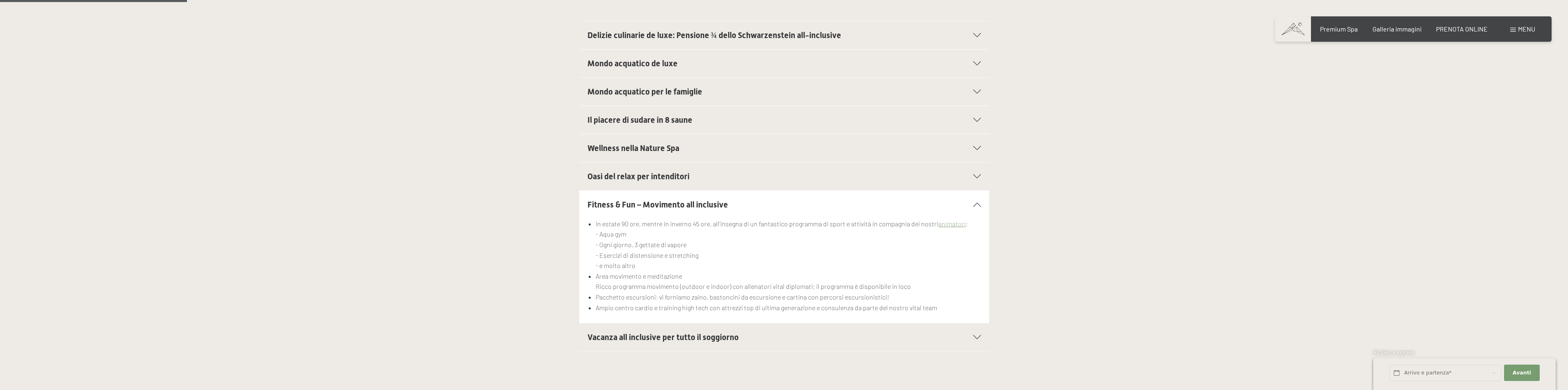
click at [650, 150] on span "Wellness nella Nature Spa" at bounding box center [633, 148] width 92 height 10
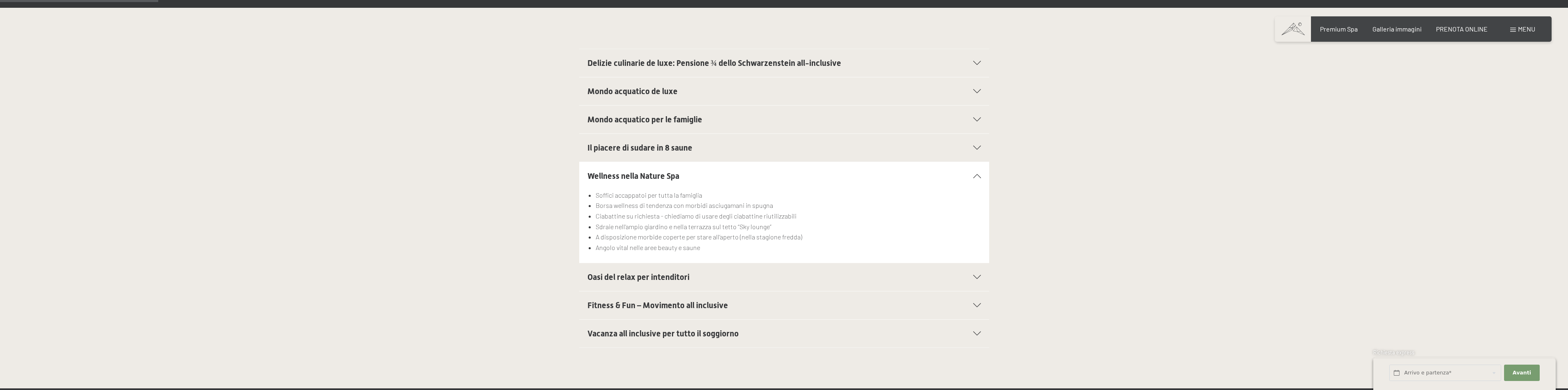
scroll to position [204, 0]
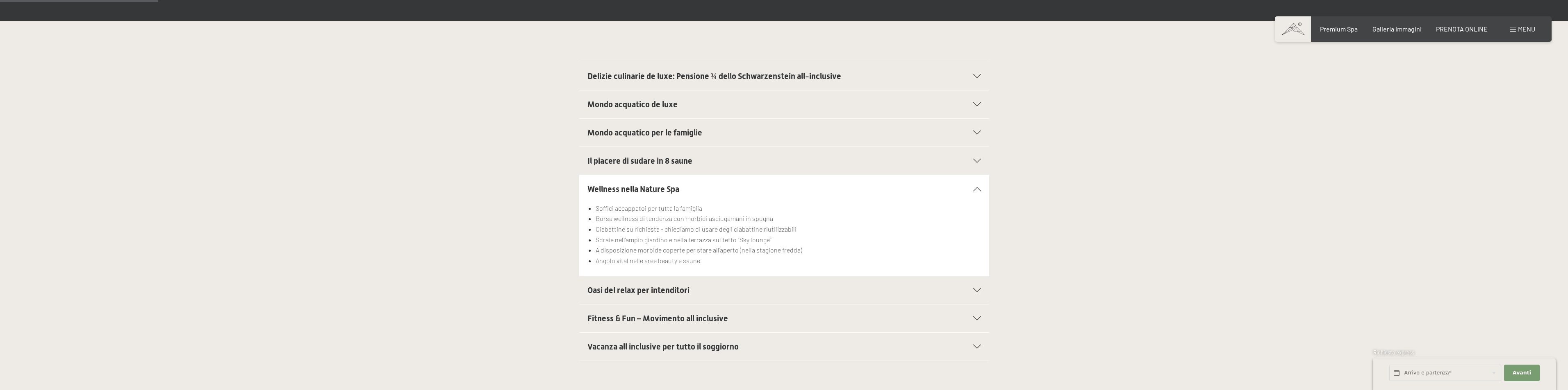
click at [639, 132] on span "Mondo acquatico per le famiglie" at bounding box center [645, 132] width 115 height 10
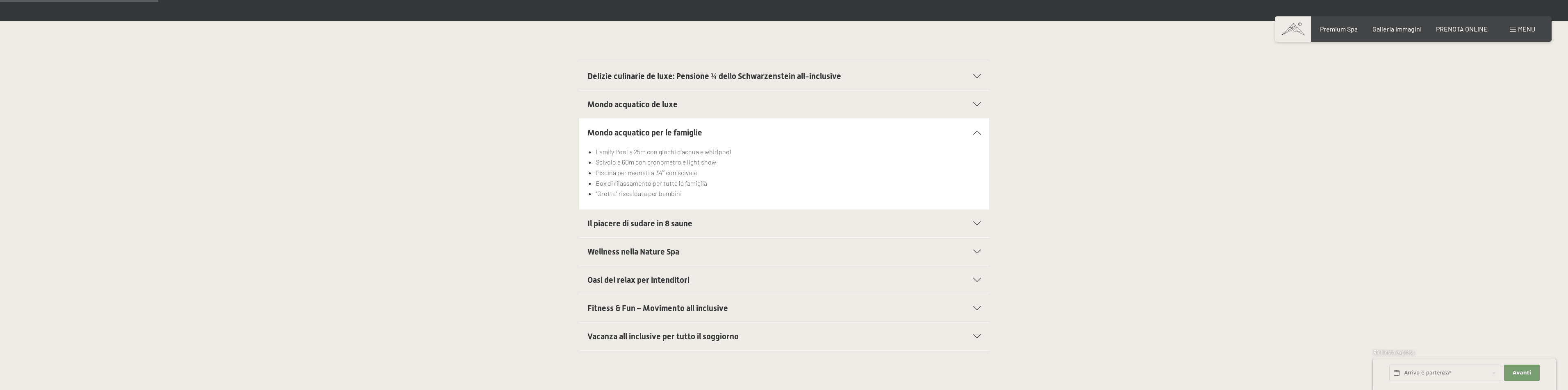
click at [637, 107] on span "Mondo acquatico de luxe" at bounding box center [632, 104] width 90 height 10
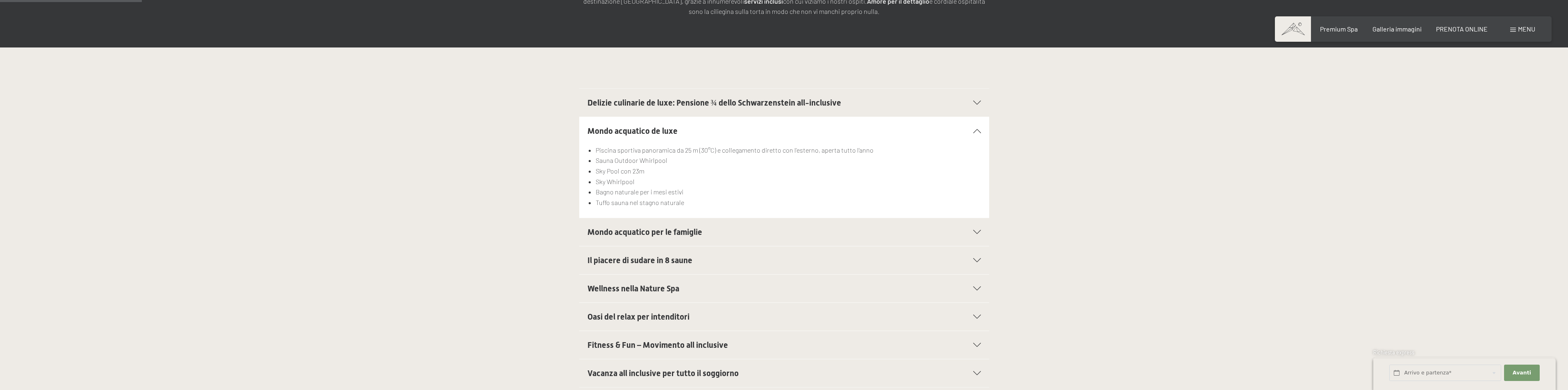
scroll to position [164, 0]
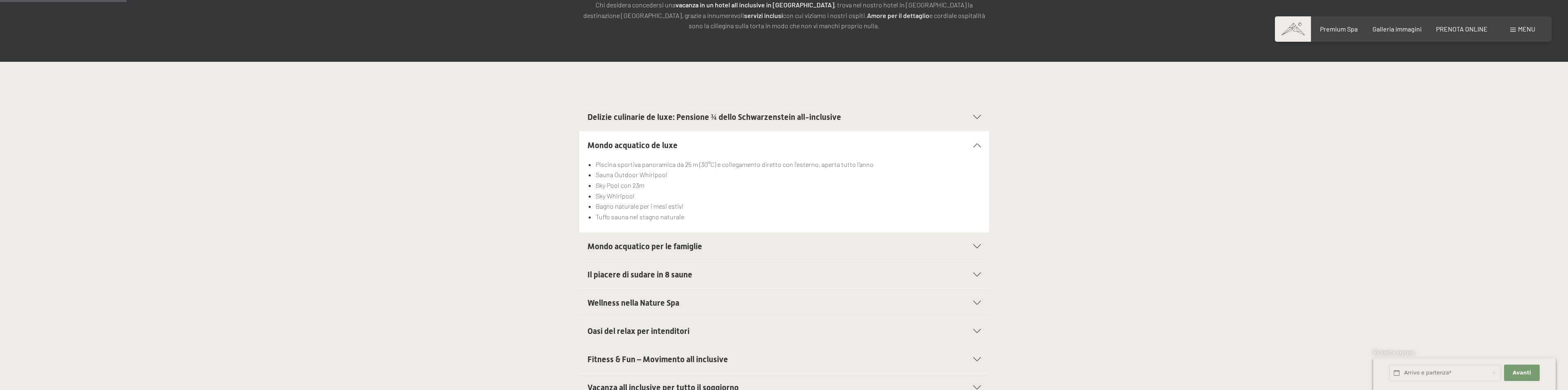
click at [633, 115] on span "Delizie culinarie de luxe: Pensione ¾ dello Schwarzenstein all-inclusive" at bounding box center [714, 117] width 254 height 10
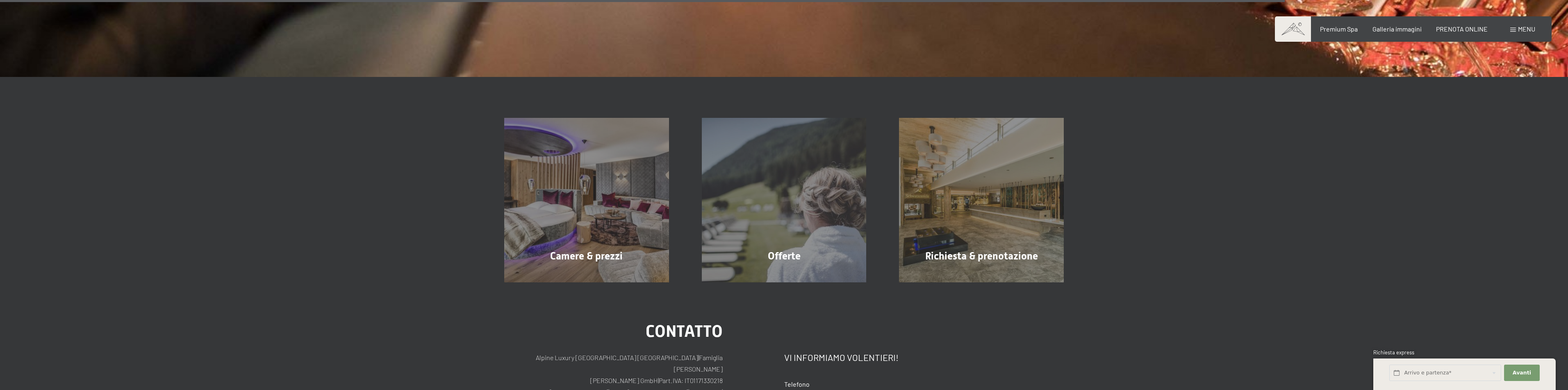
scroll to position [1965, 0]
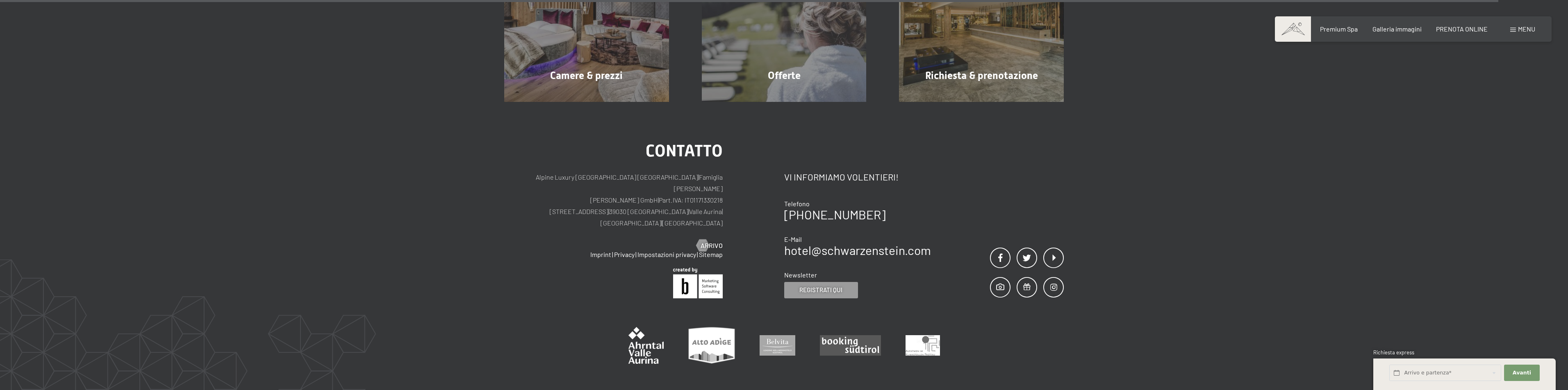
click at [1292, 31] on span at bounding box center [1292, 29] width 36 height 26
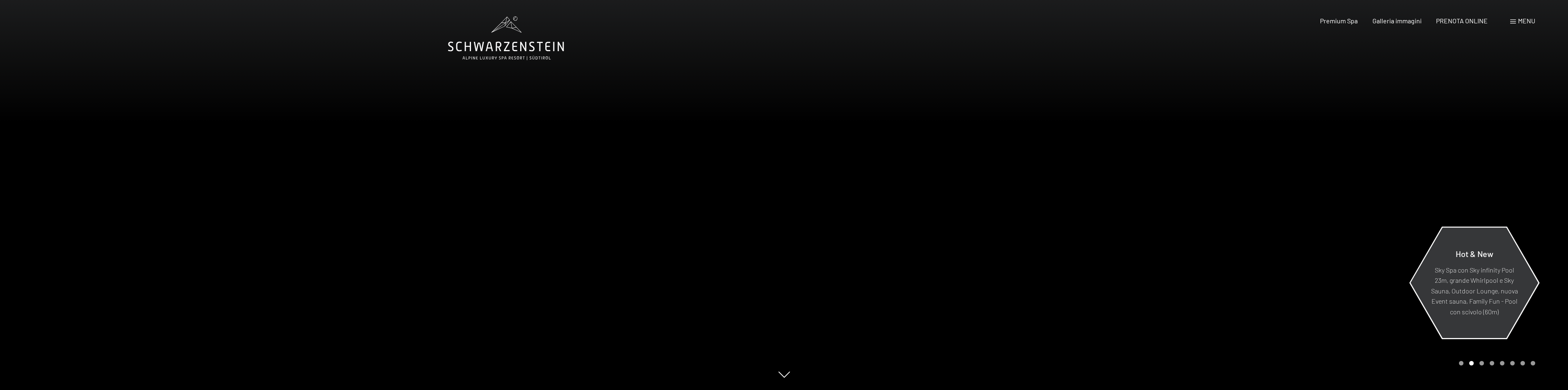
click at [1465, 255] on span "Hot & New" at bounding box center [1475, 253] width 38 height 10
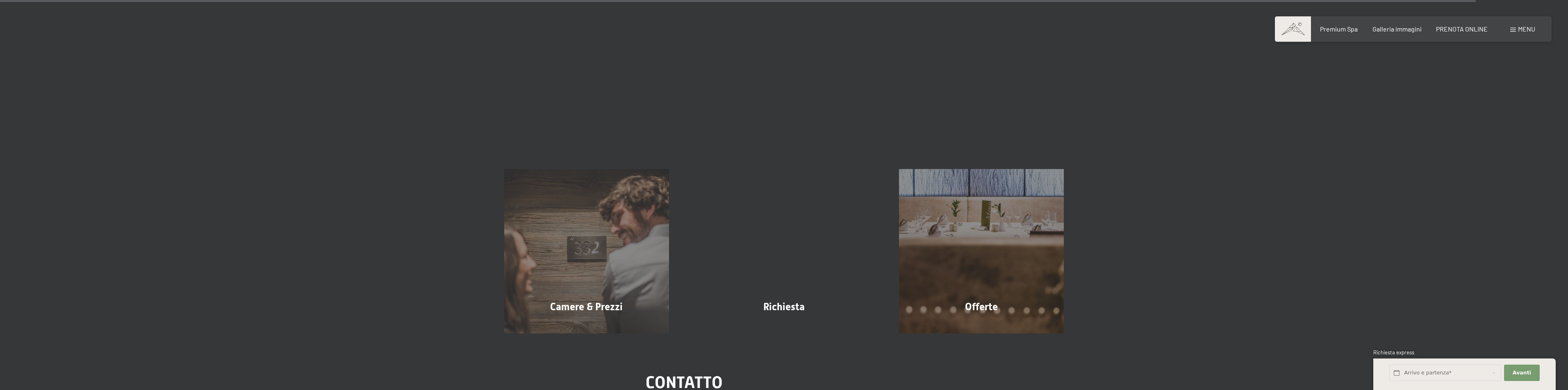
scroll to position [5527, 0]
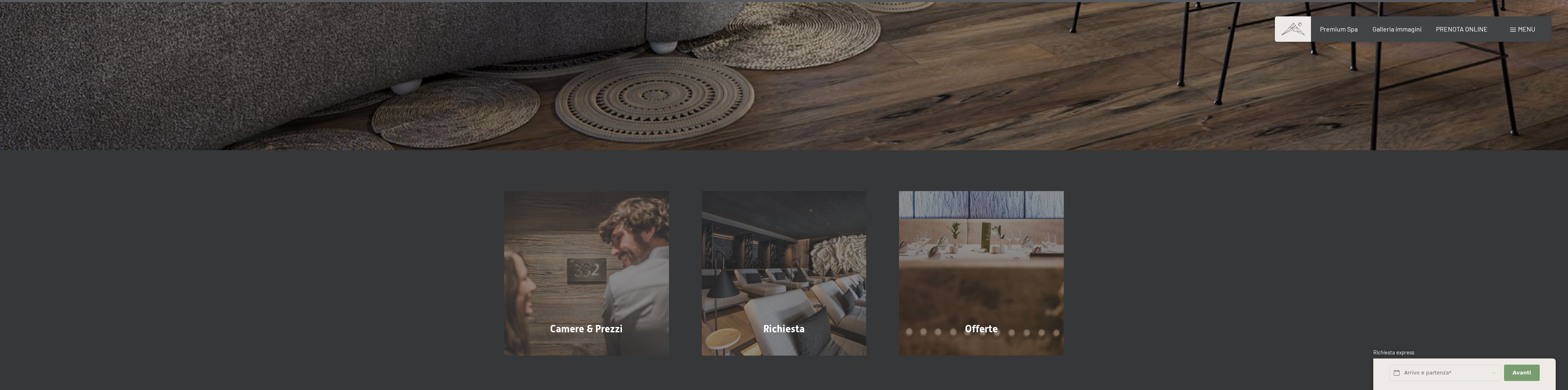
click at [1515, 29] on span at bounding box center [1512, 30] width 5 height 4
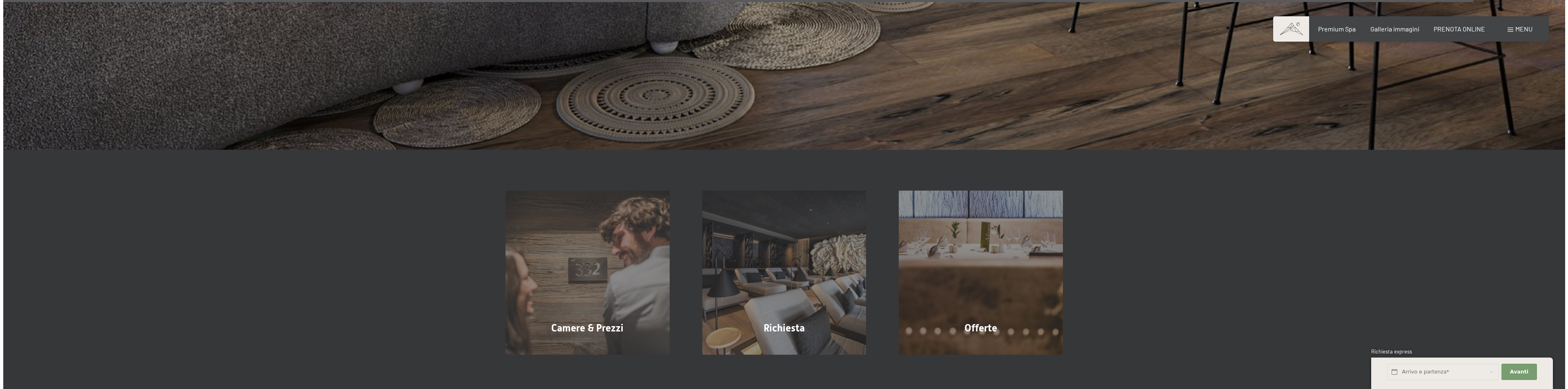
scroll to position [5526, 0]
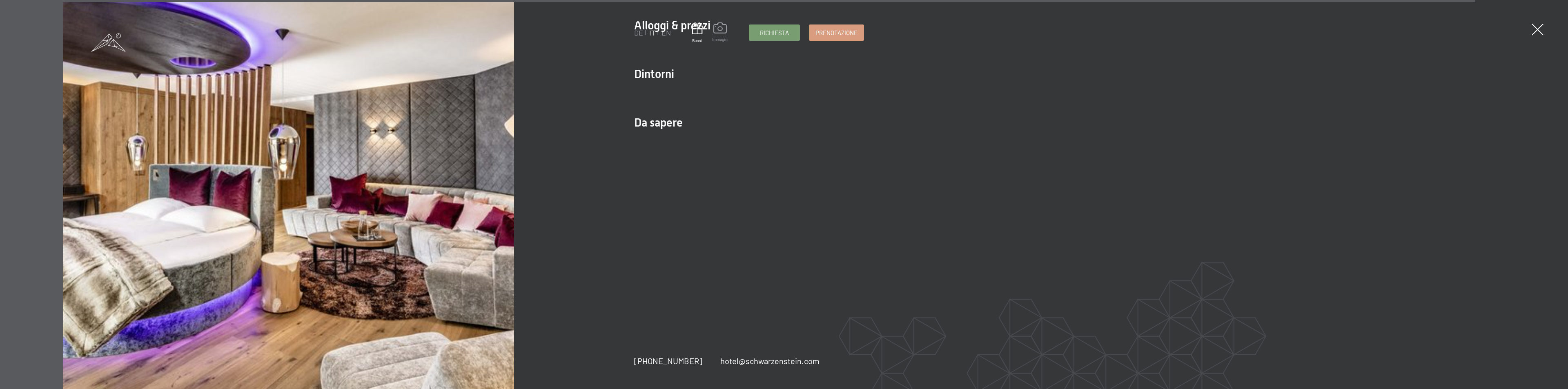
click at [720, 33] on span at bounding box center [720, 29] width 16 height 14
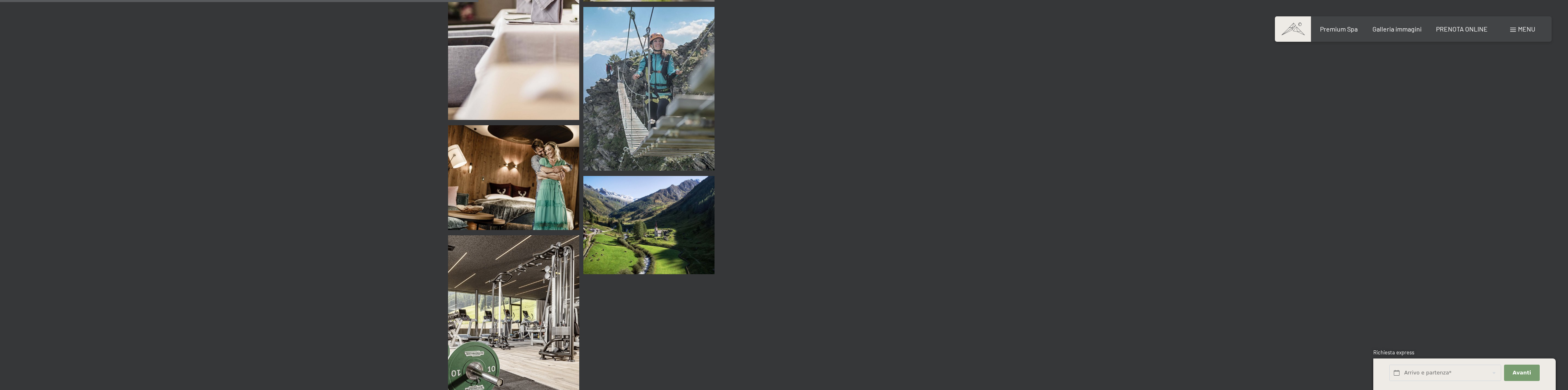
scroll to position [3521, 0]
